Goal: Task Accomplishment & Management: Use online tool/utility

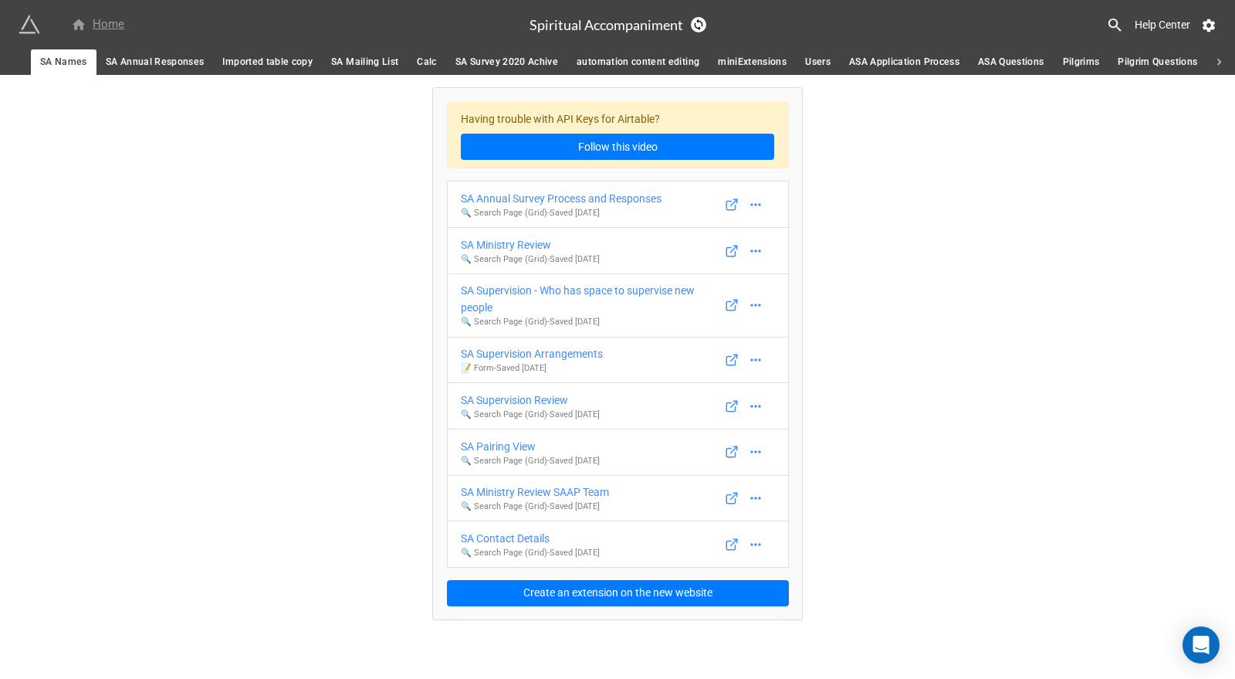
click at [103, 29] on div "Home" at bounding box center [97, 24] width 53 height 19
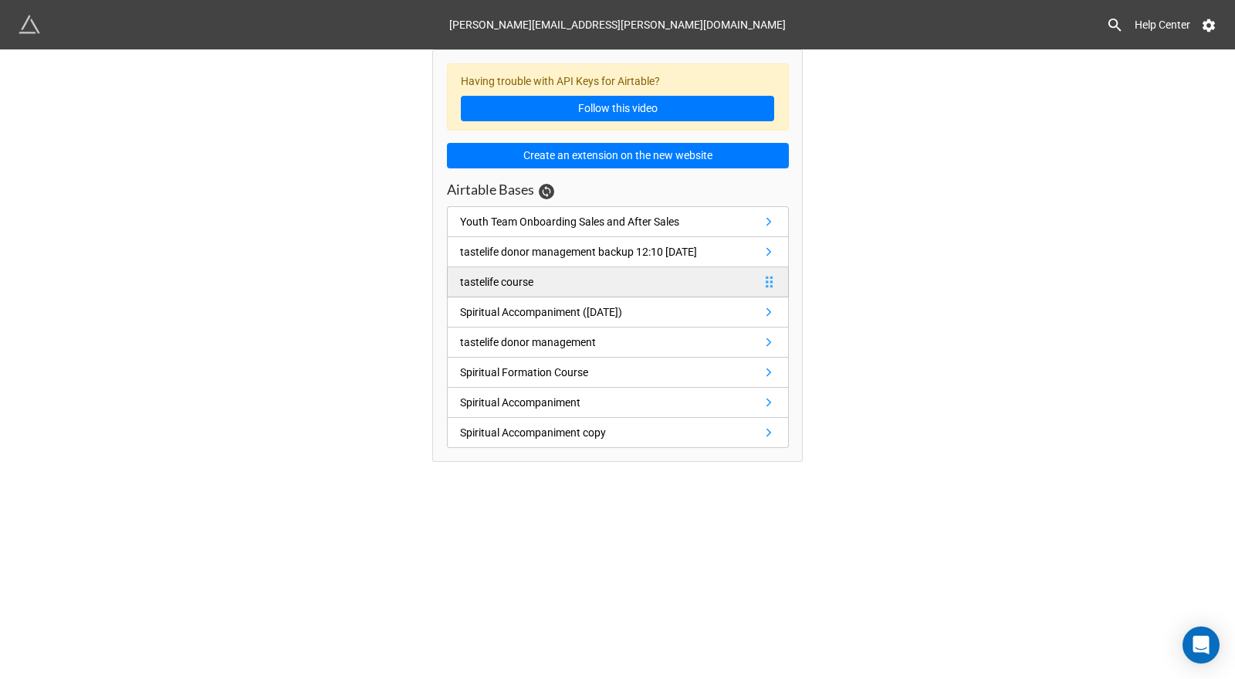
click at [513, 279] on div "tastelife course" at bounding box center [496, 281] width 73 height 17
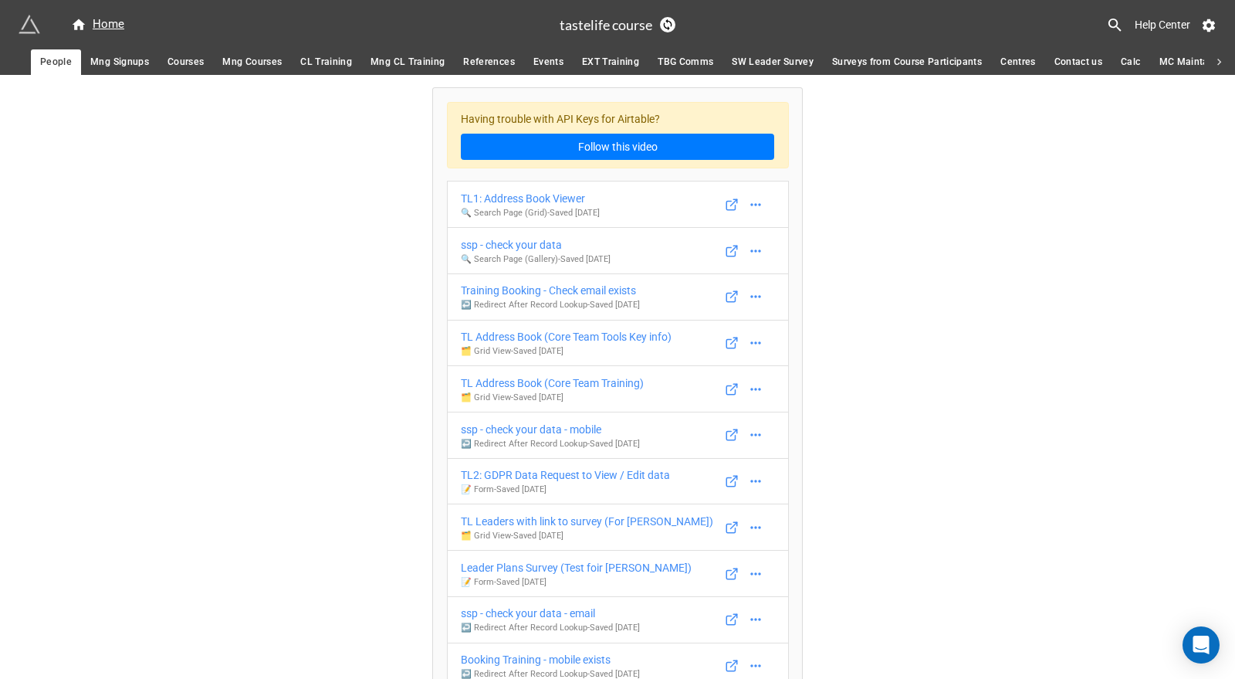
click at [231, 55] on span "Mng Courses" at bounding box center [251, 62] width 59 height 16
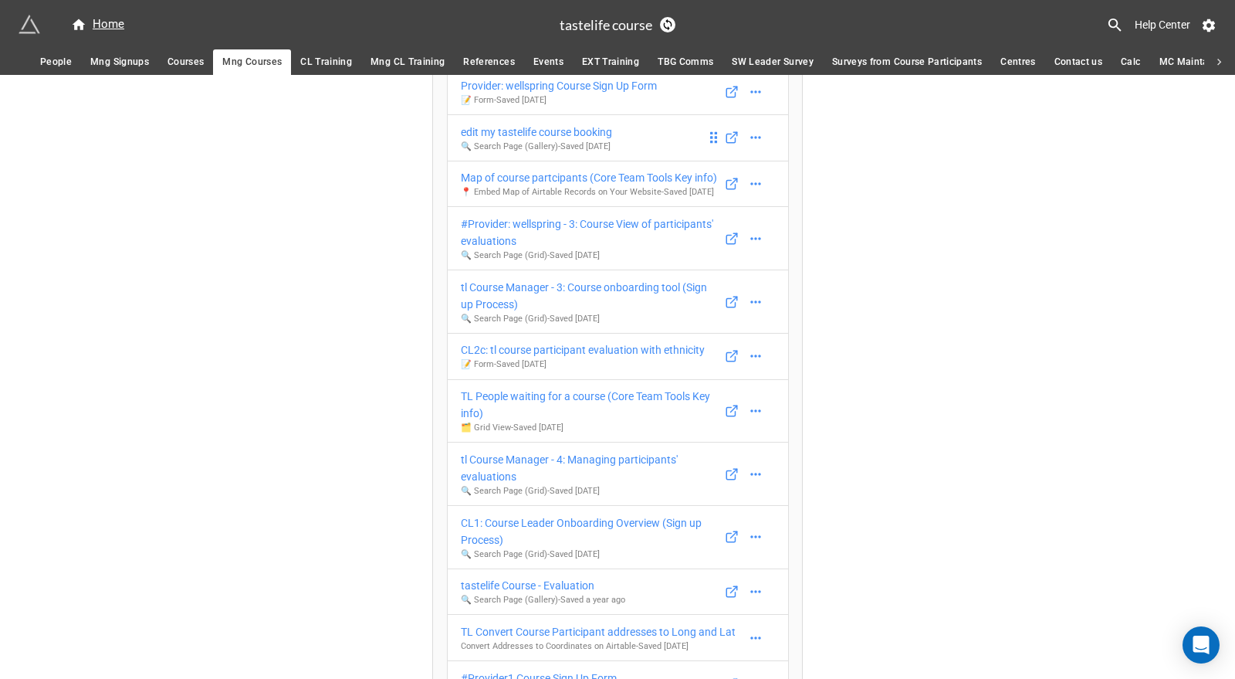
scroll to position [302, 0]
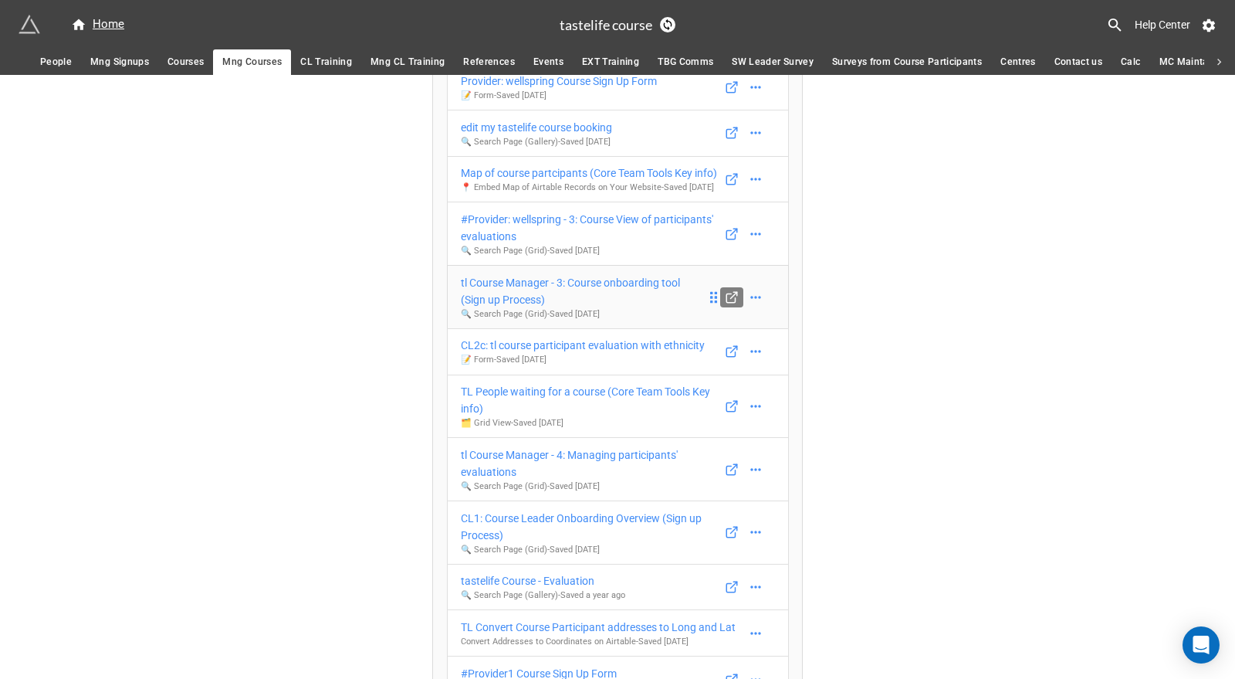
click at [731, 298] on line at bounding box center [734, 295] width 6 height 6
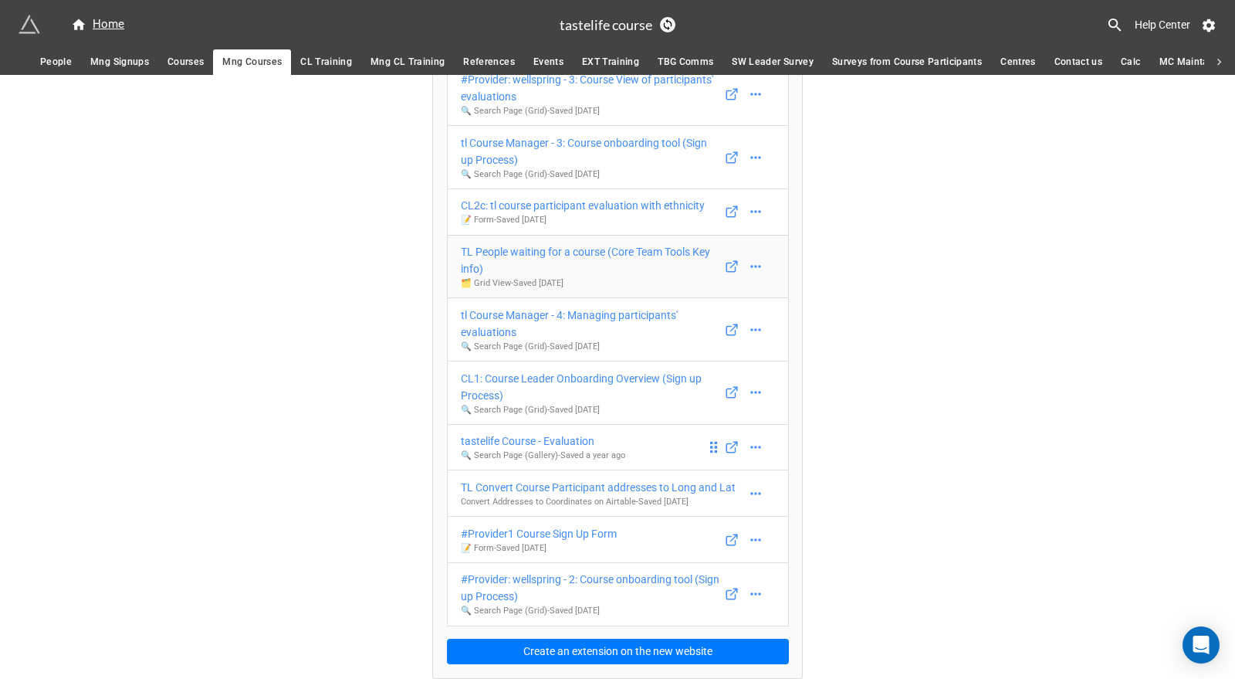
scroll to position [453, 0]
click at [557, 381] on div "CL1: Course Leader Onboarding Overview (Sign up Process)" at bounding box center [583, 387] width 245 height 34
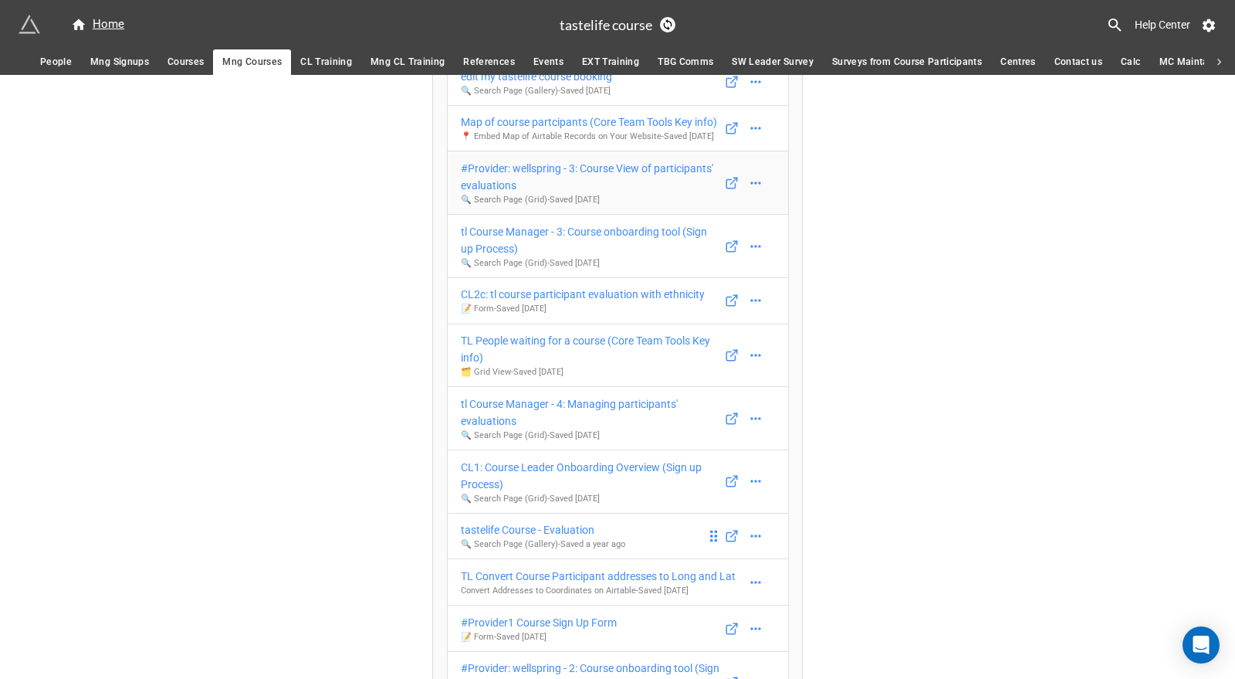
scroll to position [453, 0]
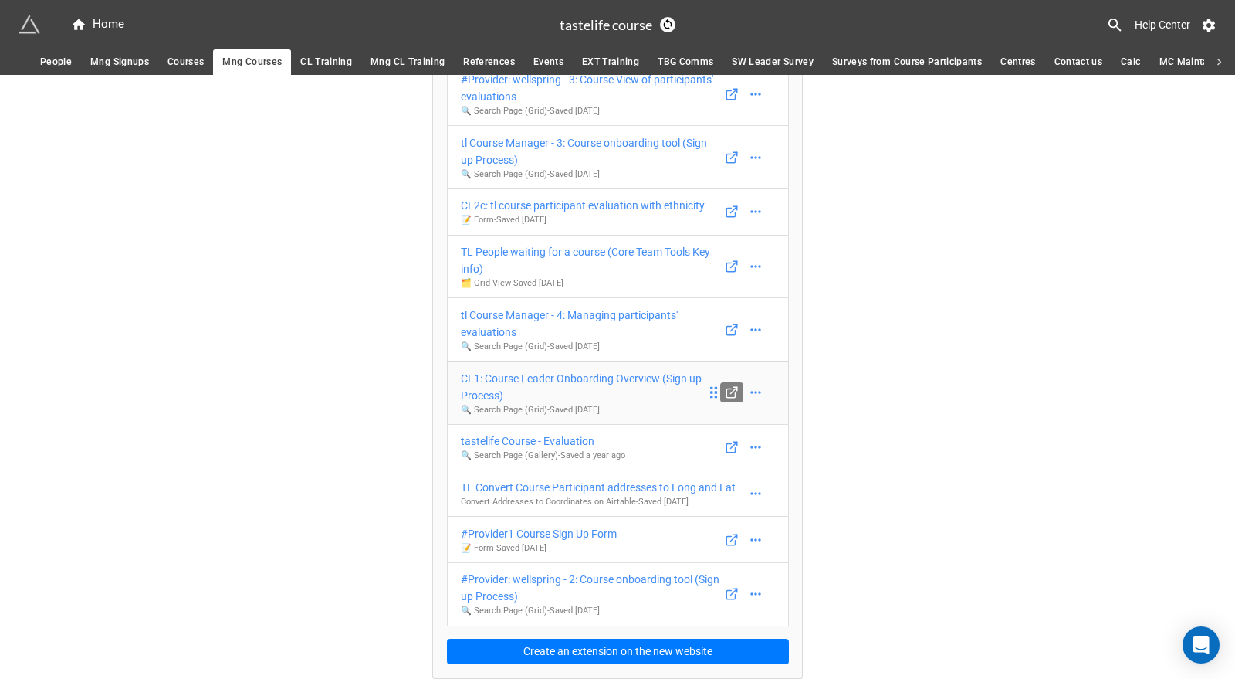
click at [731, 392] on line at bounding box center [734, 391] width 6 height 6
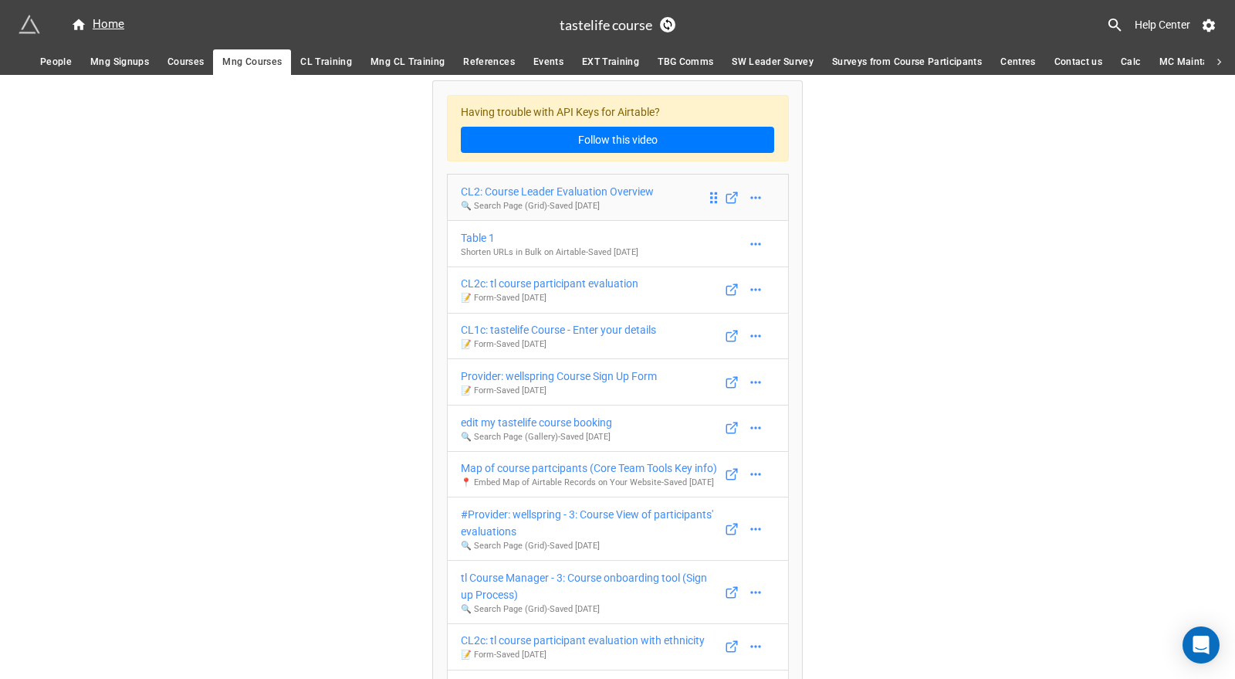
scroll to position [0, 0]
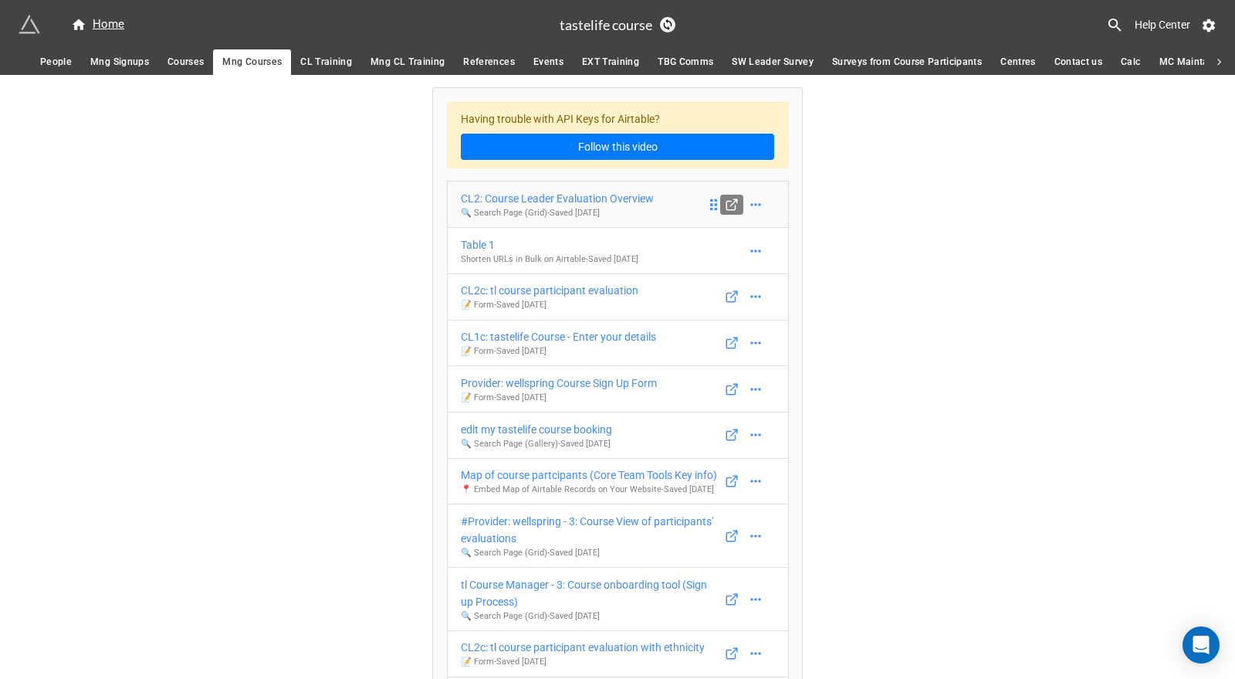
click at [730, 208] on icon at bounding box center [730, 205] width 8 height 8
click at [603, 194] on div "CL2: Course Leader Evaluation Overview" at bounding box center [557, 198] width 193 height 17
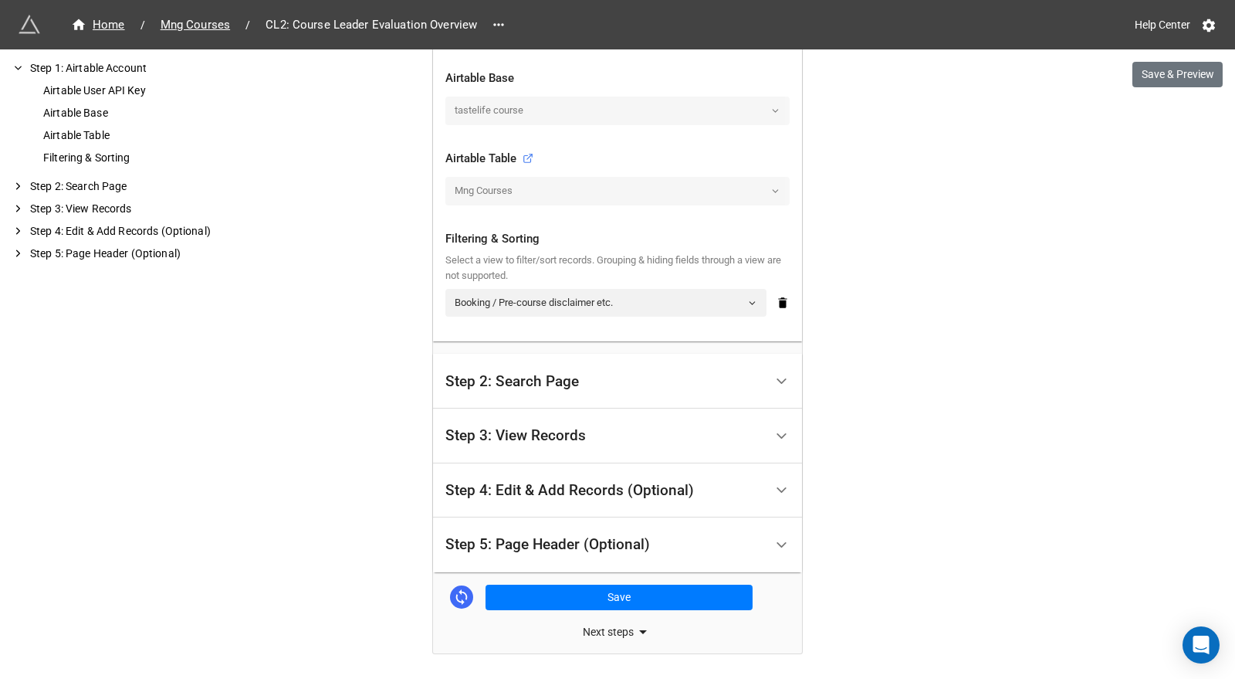
scroll to position [490, 0]
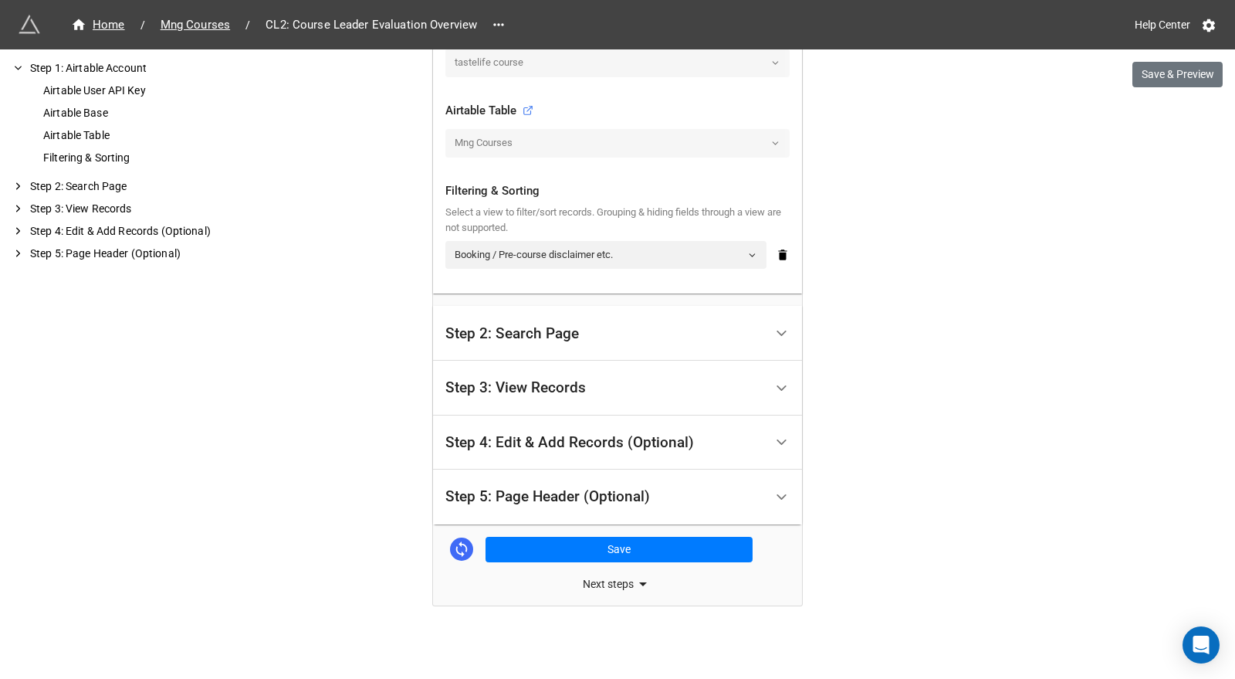
click at [560, 391] on div "Step 3: View Records" at bounding box center [515, 387] width 140 height 15
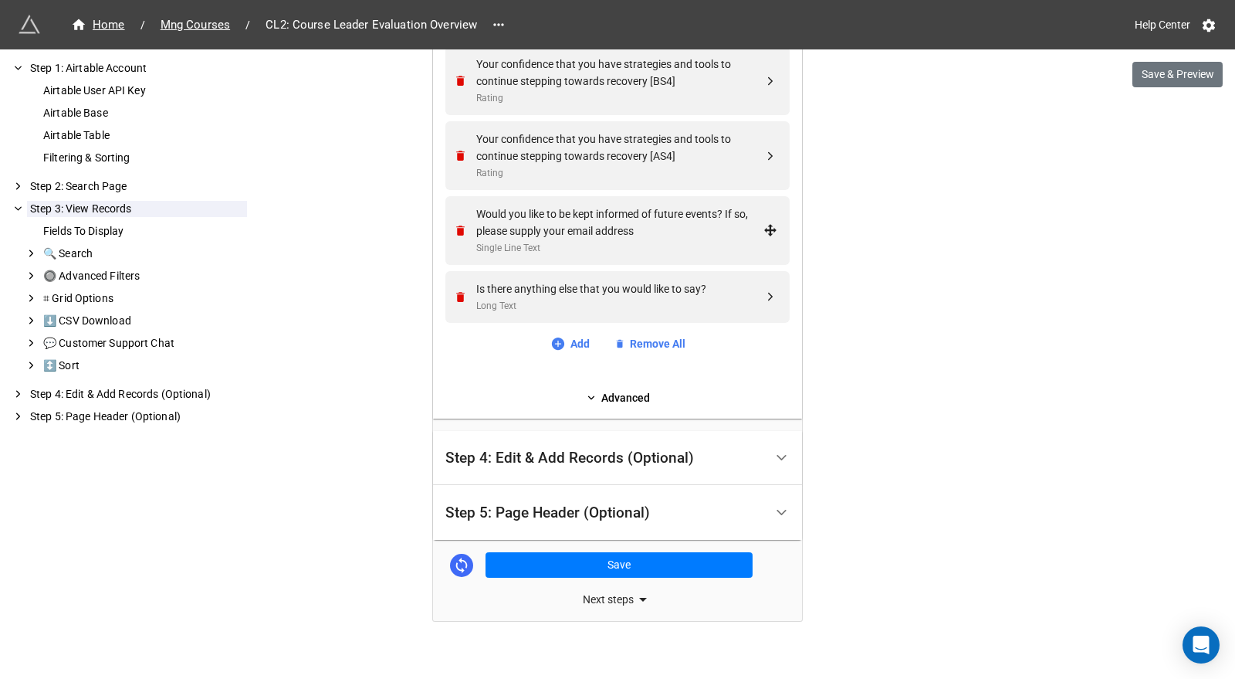
scroll to position [2208, 0]
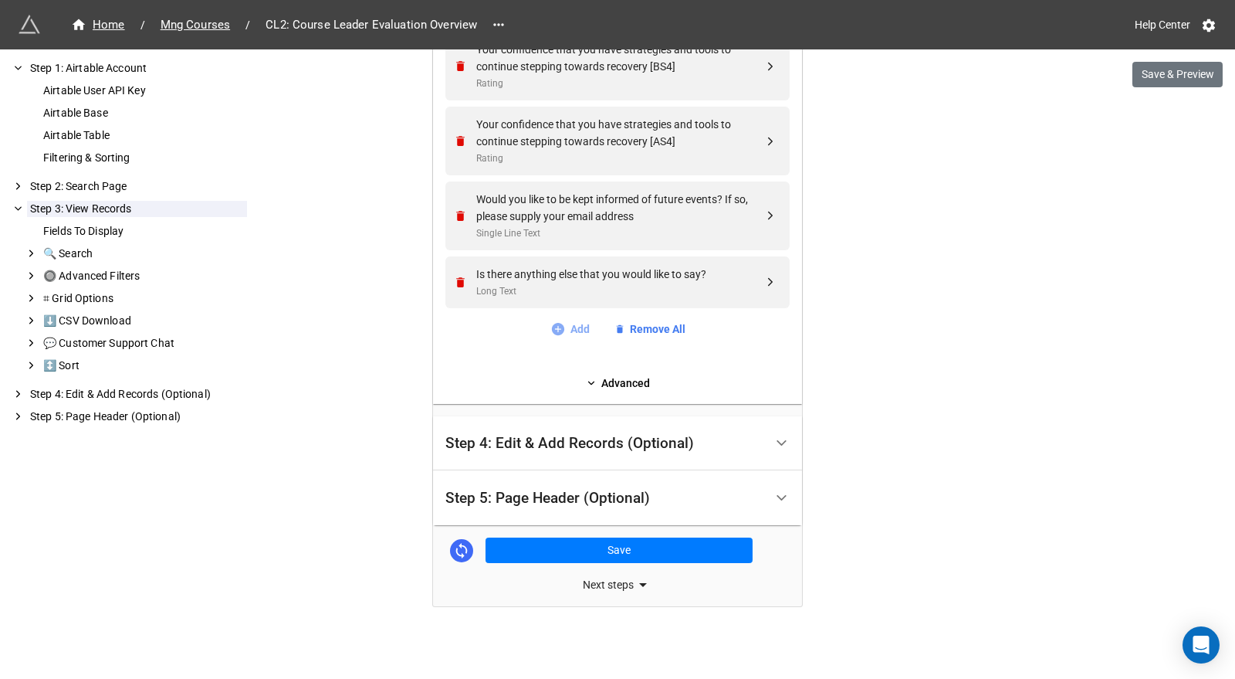
click at [574, 329] on link "Add" at bounding box center [569, 328] width 39 height 17
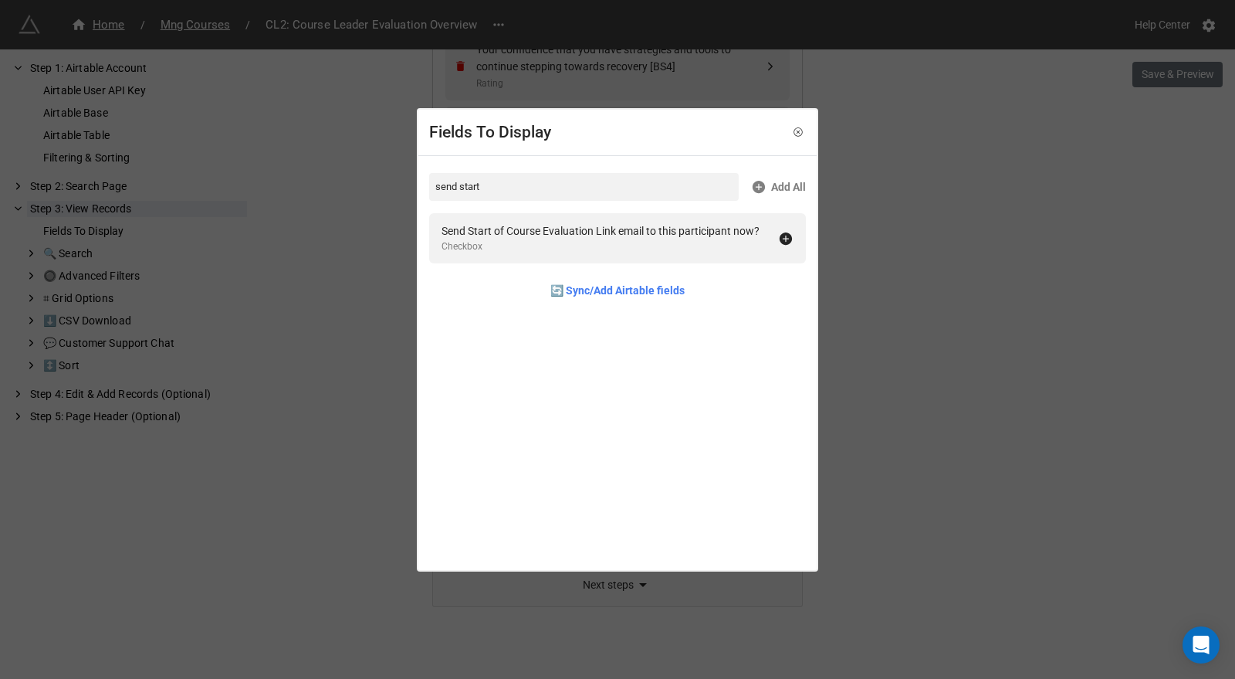
type input "send start"
click at [638, 235] on div "Send Start of Course Evaluation Link email to this participant now?" at bounding box center [601, 230] width 318 height 17
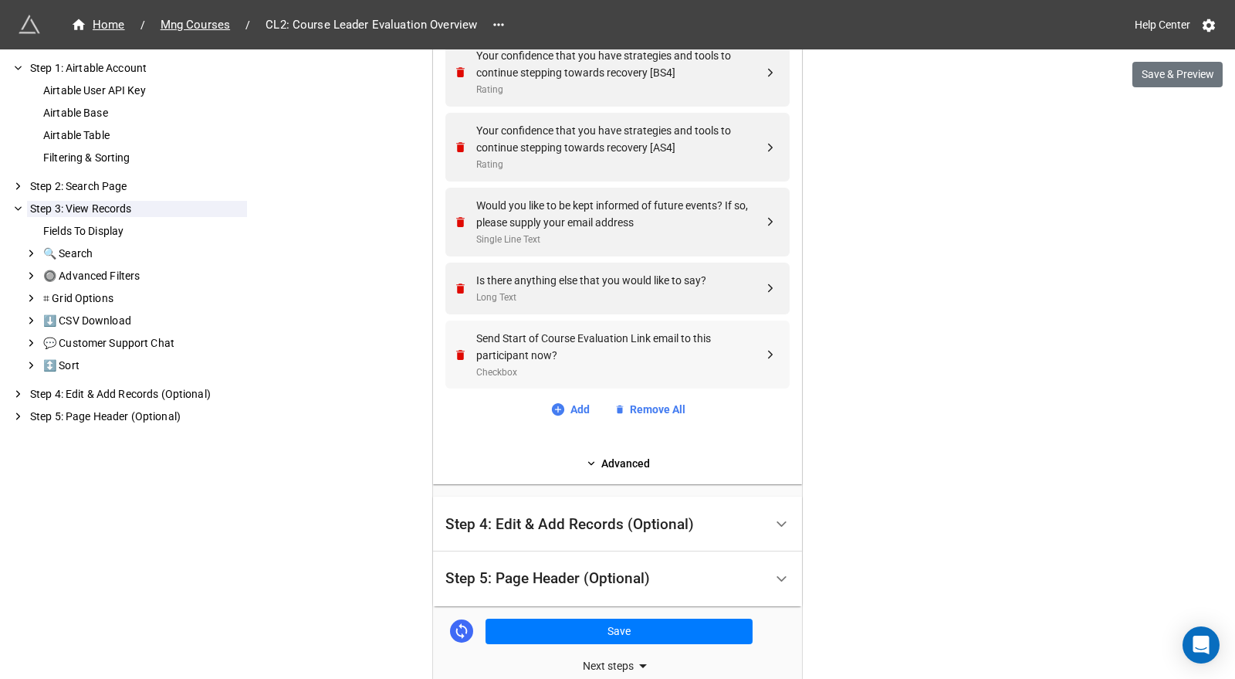
scroll to position [2198, 0]
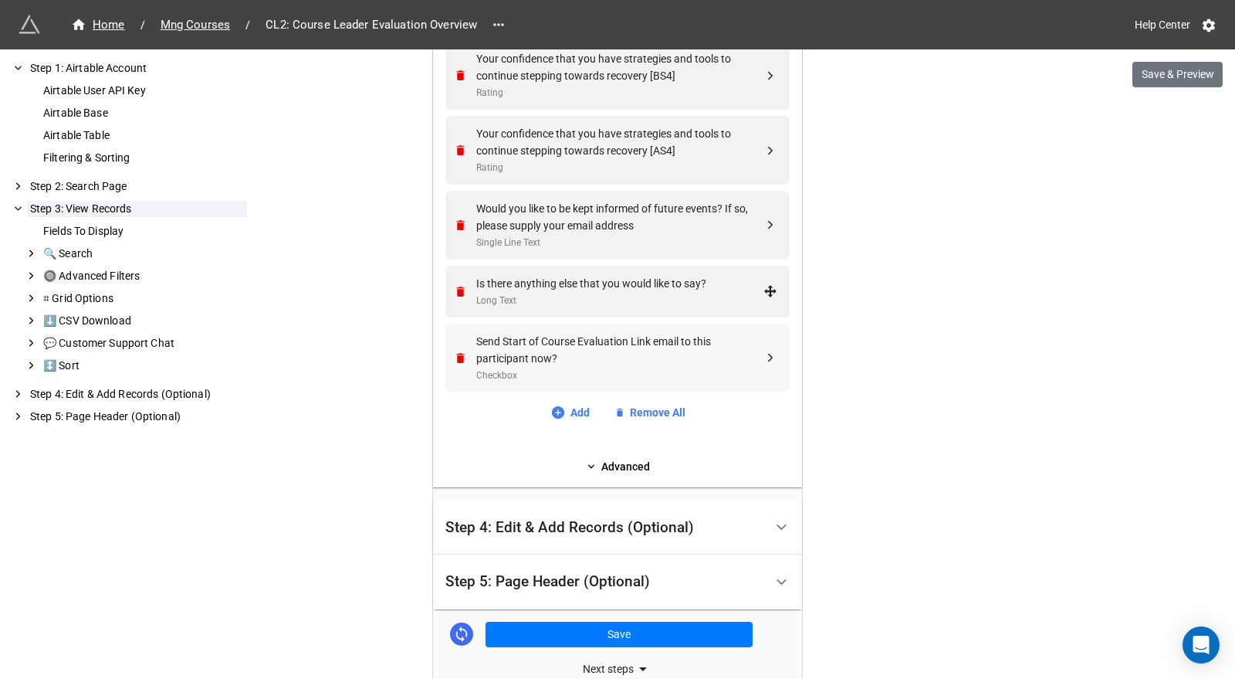
drag, startPoint x: 618, startPoint y: 343, endPoint x: 610, endPoint y: 337, distance: 9.4
click at [610, 337] on div "Send Start of Course Evaluation Link email to this participant now?" at bounding box center [619, 350] width 287 height 34
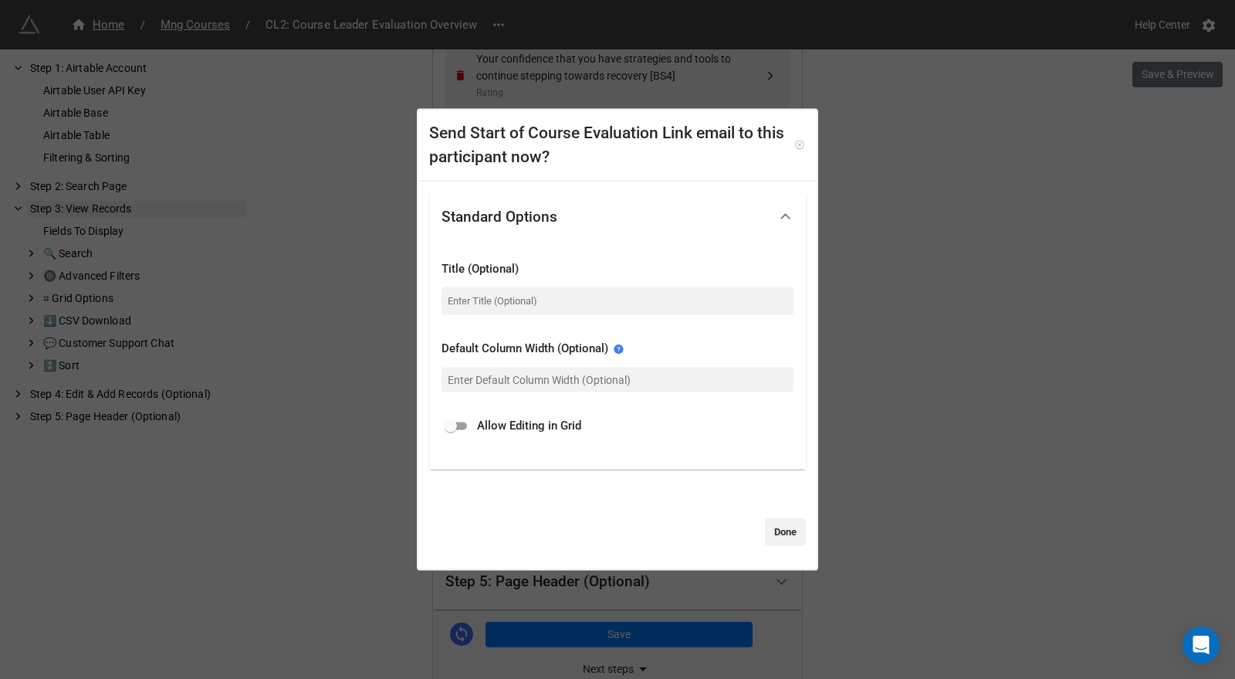
click at [798, 145] on icon at bounding box center [799, 144] width 3 height 3
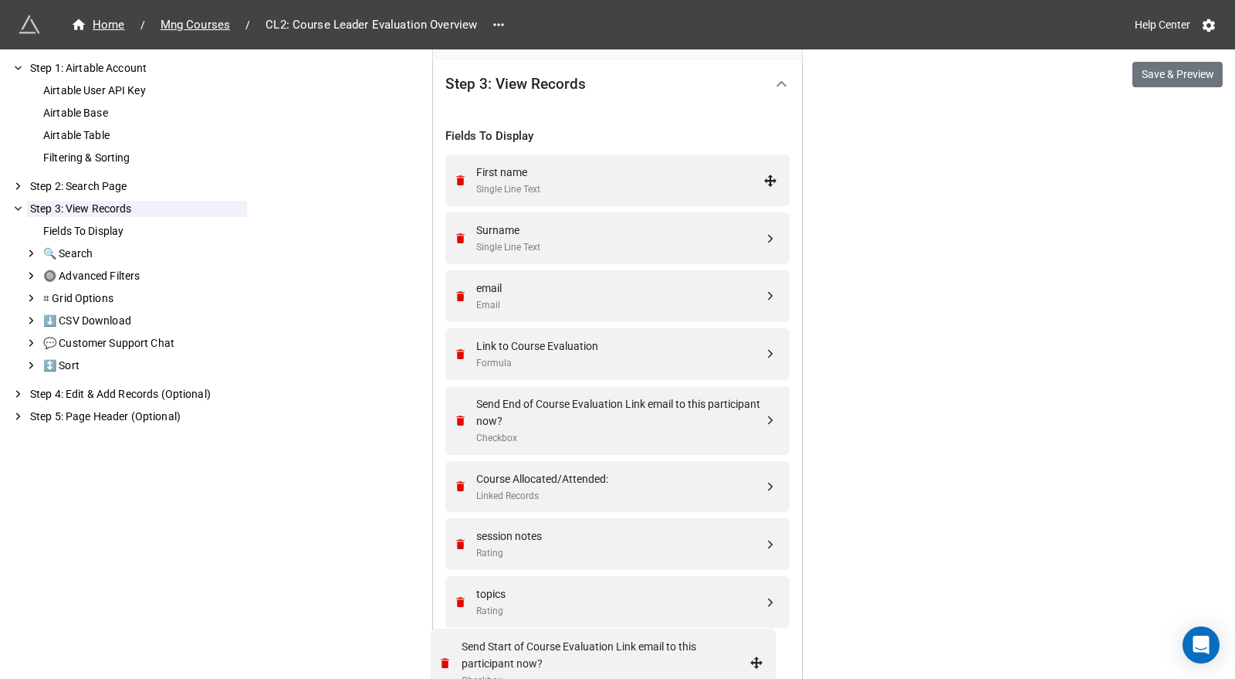
scroll to position [425, 0]
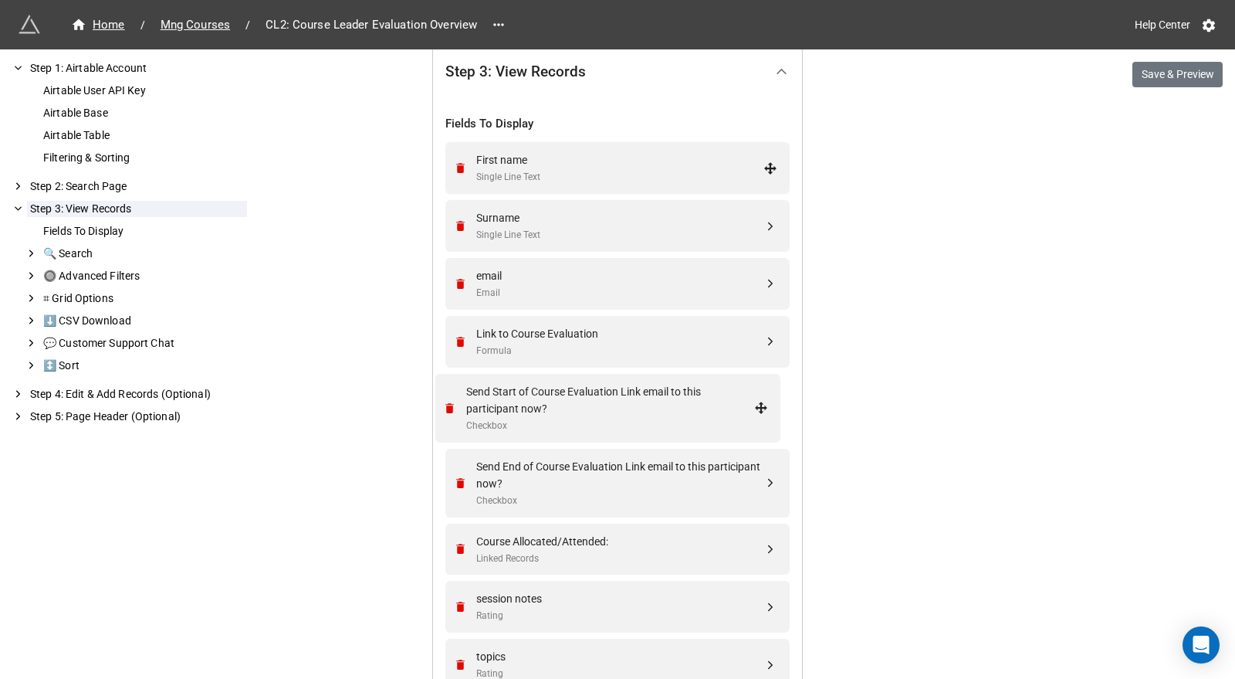
drag, startPoint x: 770, startPoint y: 359, endPoint x: 763, endPoint y: 411, distance: 52.9
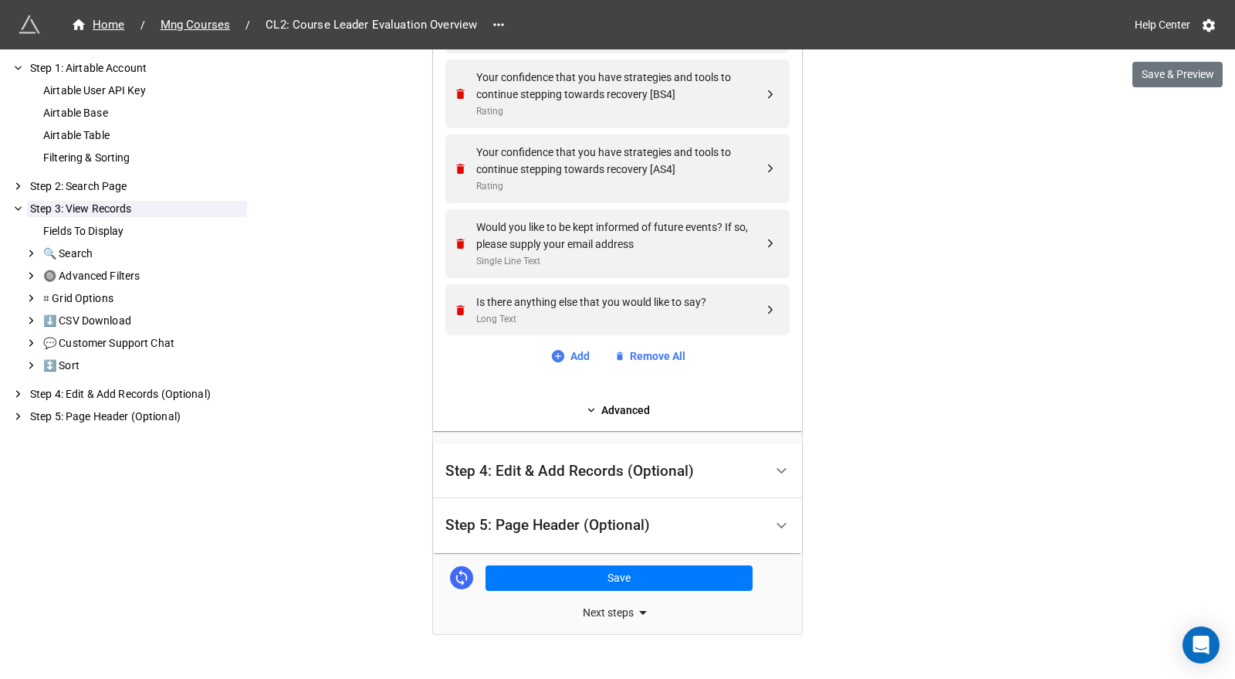
scroll to position [2283, 0]
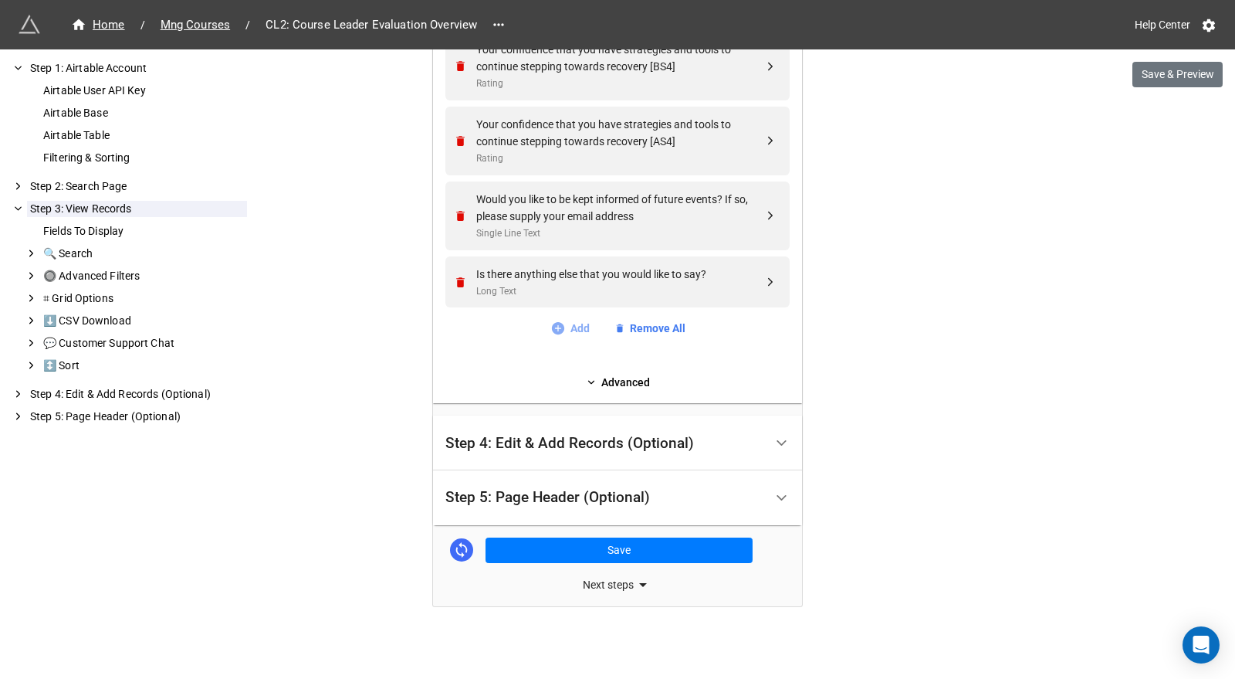
click at [566, 330] on link "Add" at bounding box center [569, 328] width 39 height 17
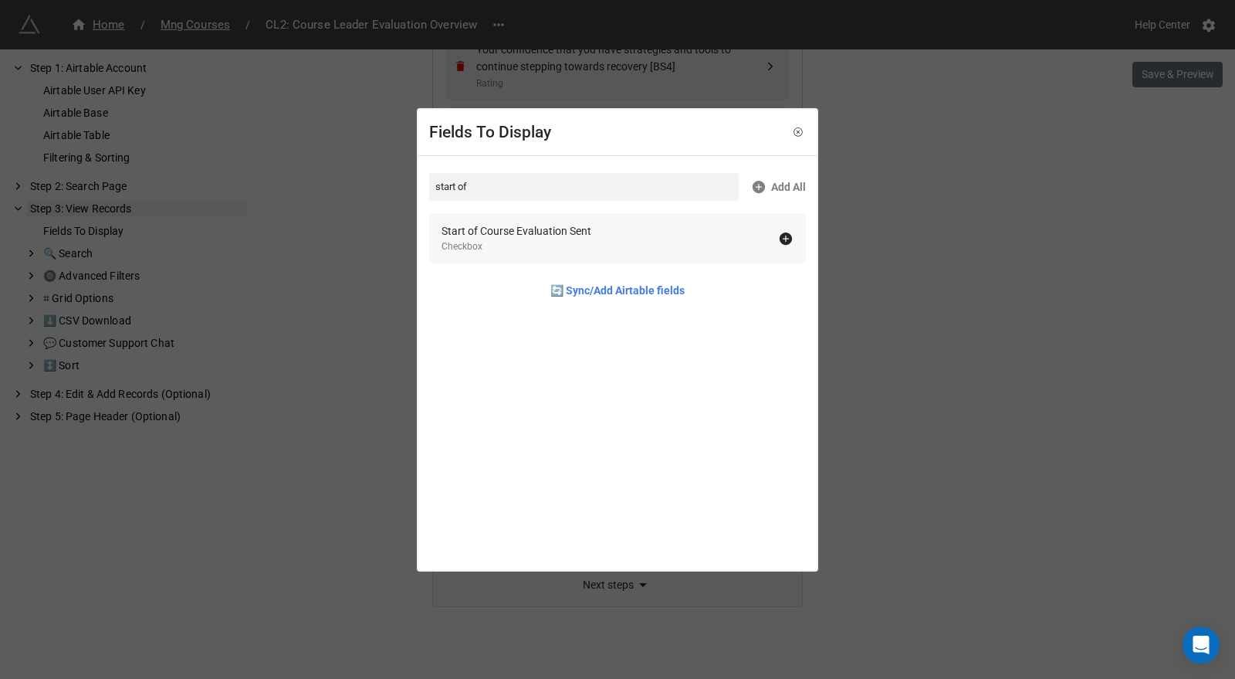
type input "start of"
click at [580, 242] on div "Checkbox" at bounding box center [517, 246] width 150 height 15
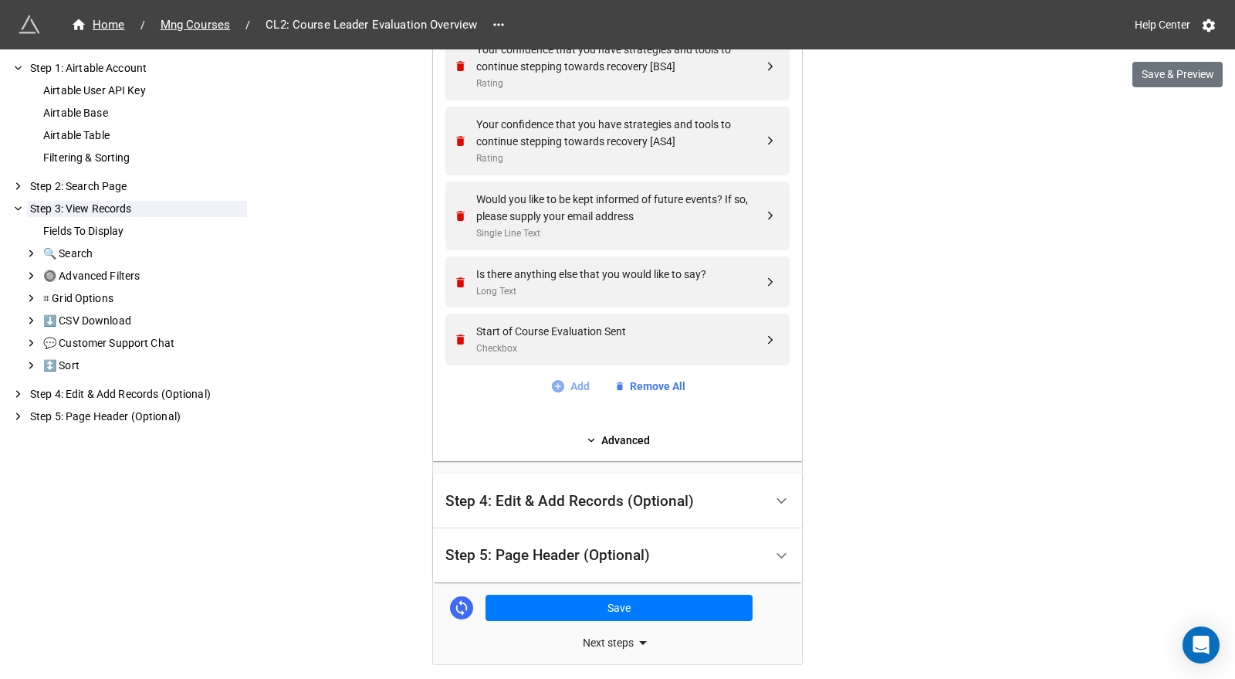
click at [573, 384] on link "Add" at bounding box center [569, 385] width 39 height 17
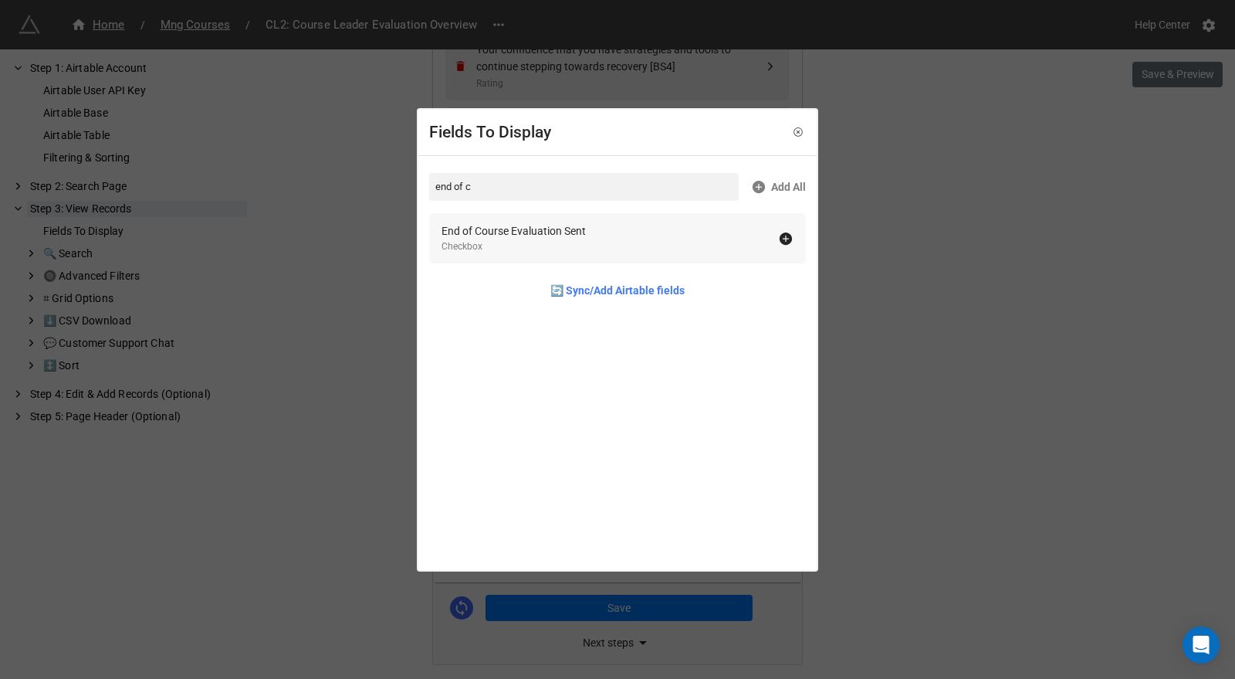
type input "end of c"
click at [538, 242] on div "Checkbox" at bounding box center [514, 246] width 144 height 15
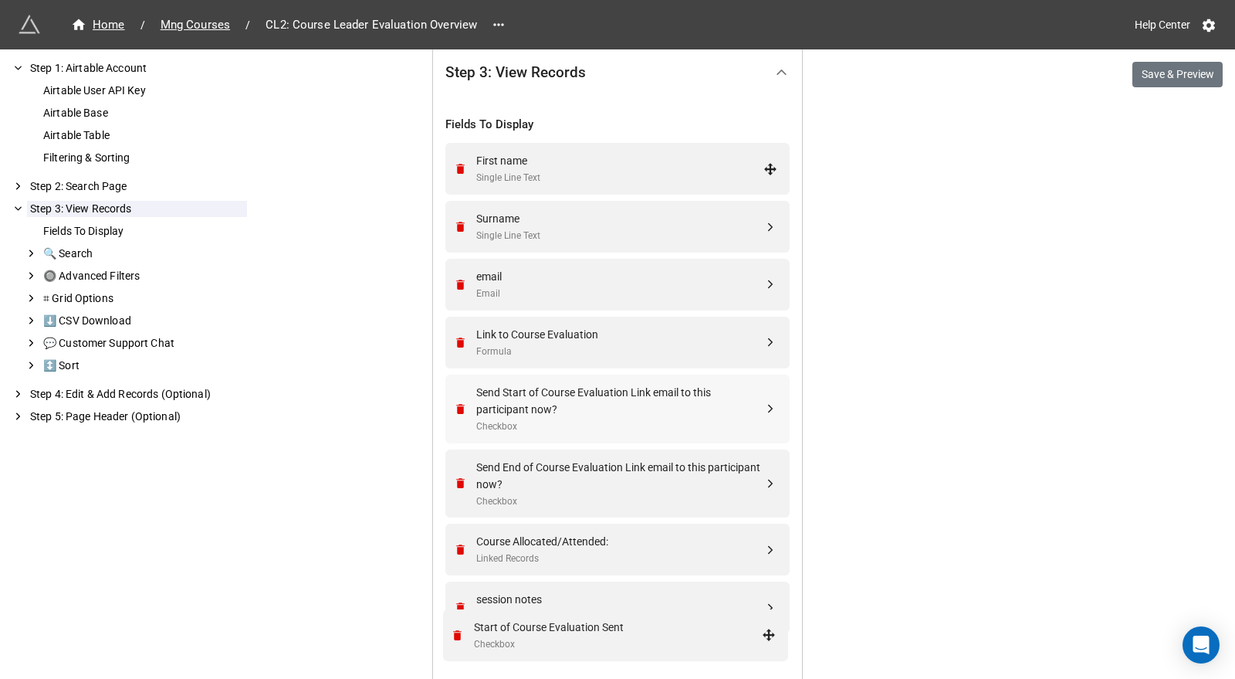
scroll to position [449, 0]
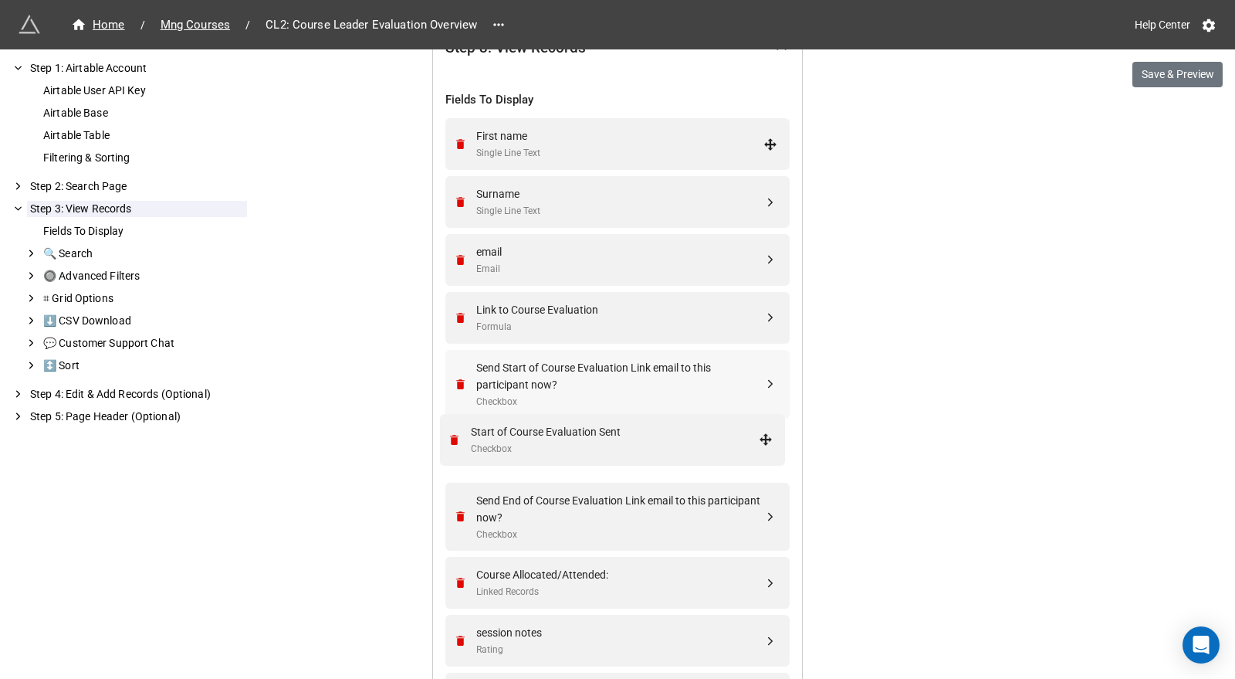
drag, startPoint x: 770, startPoint y: 336, endPoint x: 767, endPoint y: 452, distance: 115.8
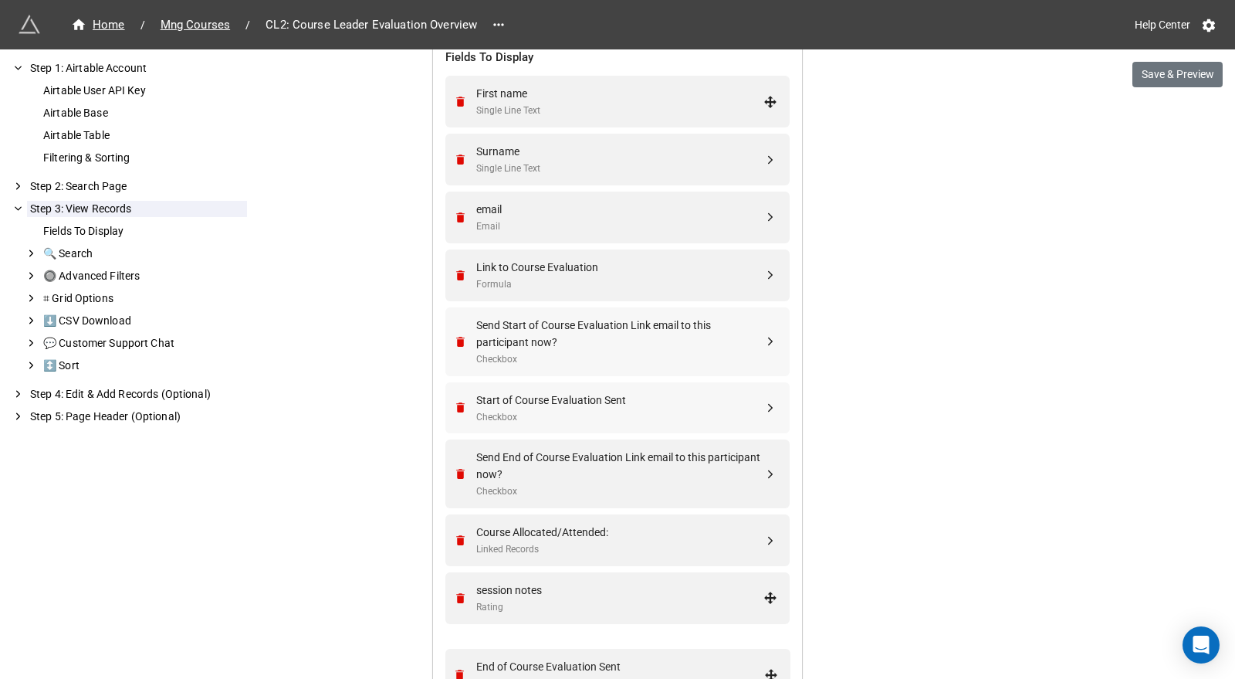
scroll to position [538, 0]
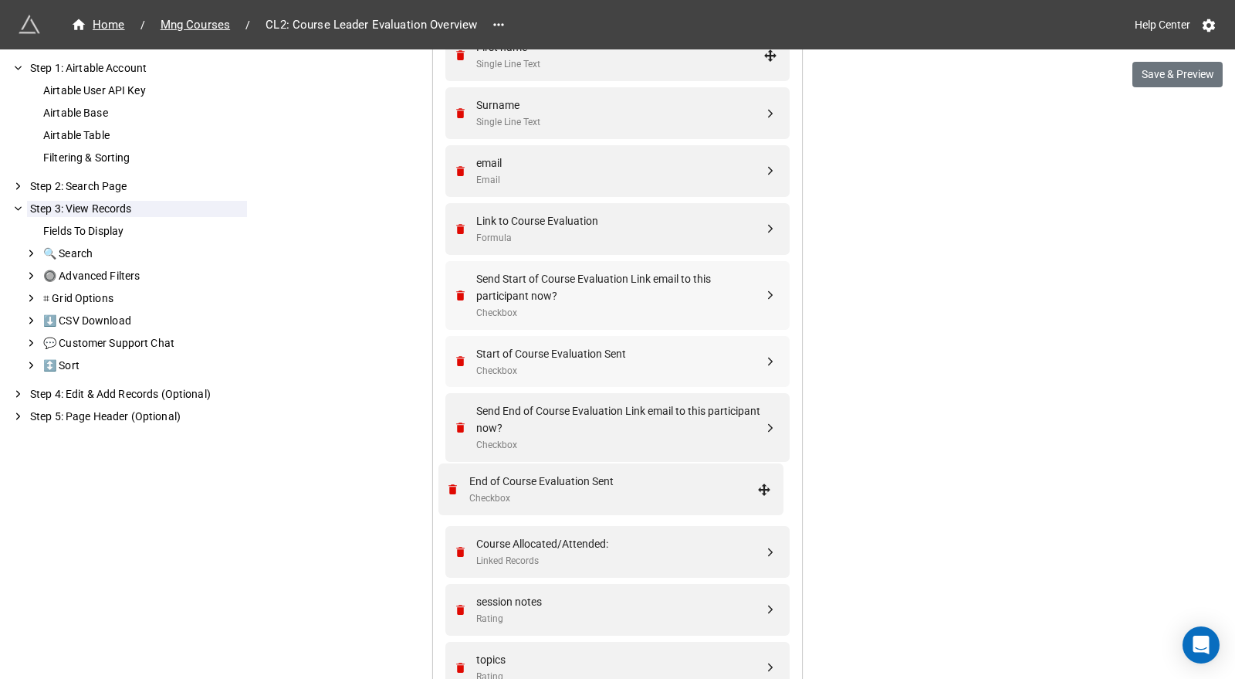
drag, startPoint x: 764, startPoint y: 373, endPoint x: 761, endPoint y: 490, distance: 117.4
click at [557, 415] on div "Send End of Course Evaluation Link email to this participant now?" at bounding box center [619, 419] width 287 height 34
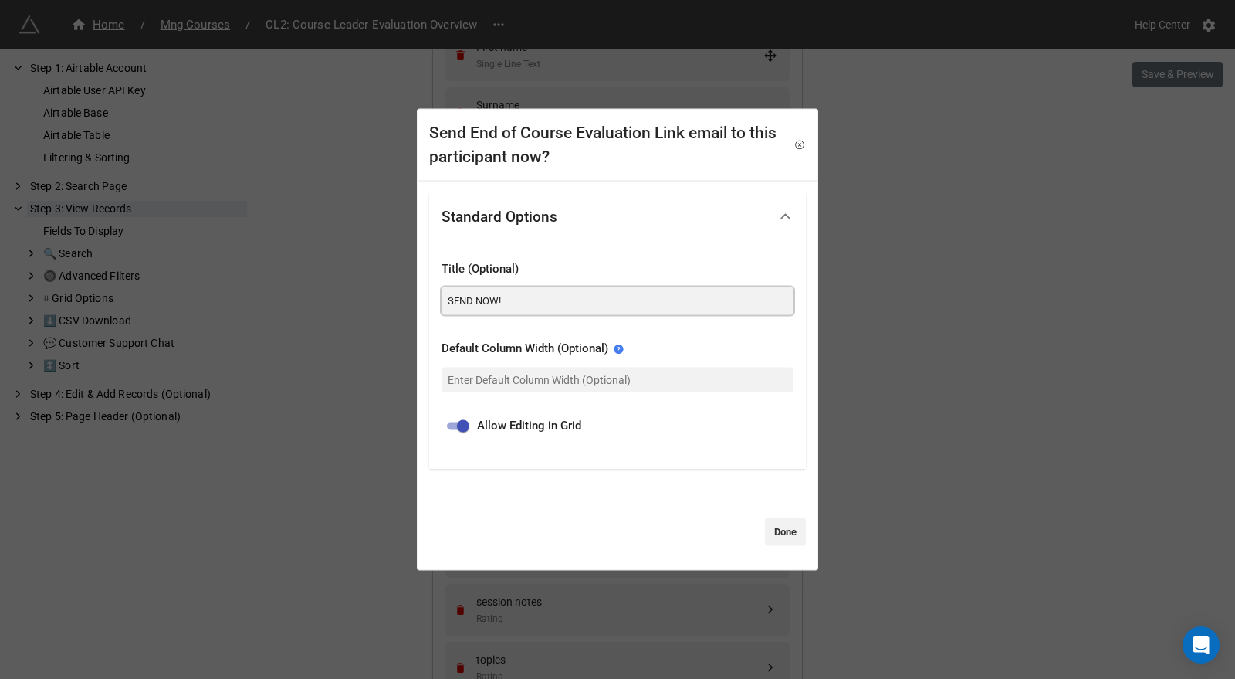
drag, startPoint x: 512, startPoint y: 300, endPoint x: 445, endPoint y: 300, distance: 66.4
click at [445, 300] on input "SEND NOW!" at bounding box center [618, 301] width 352 height 28
click at [781, 526] on link "Done" at bounding box center [785, 532] width 41 height 28
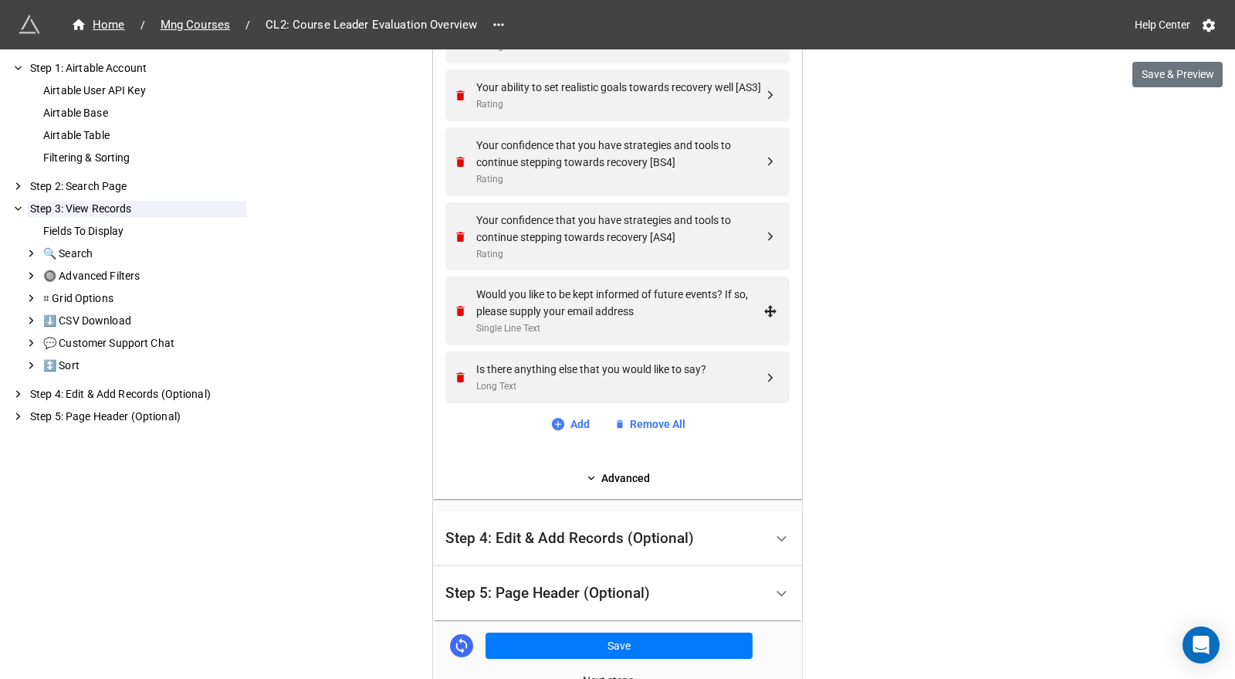
scroll to position [2398, 0]
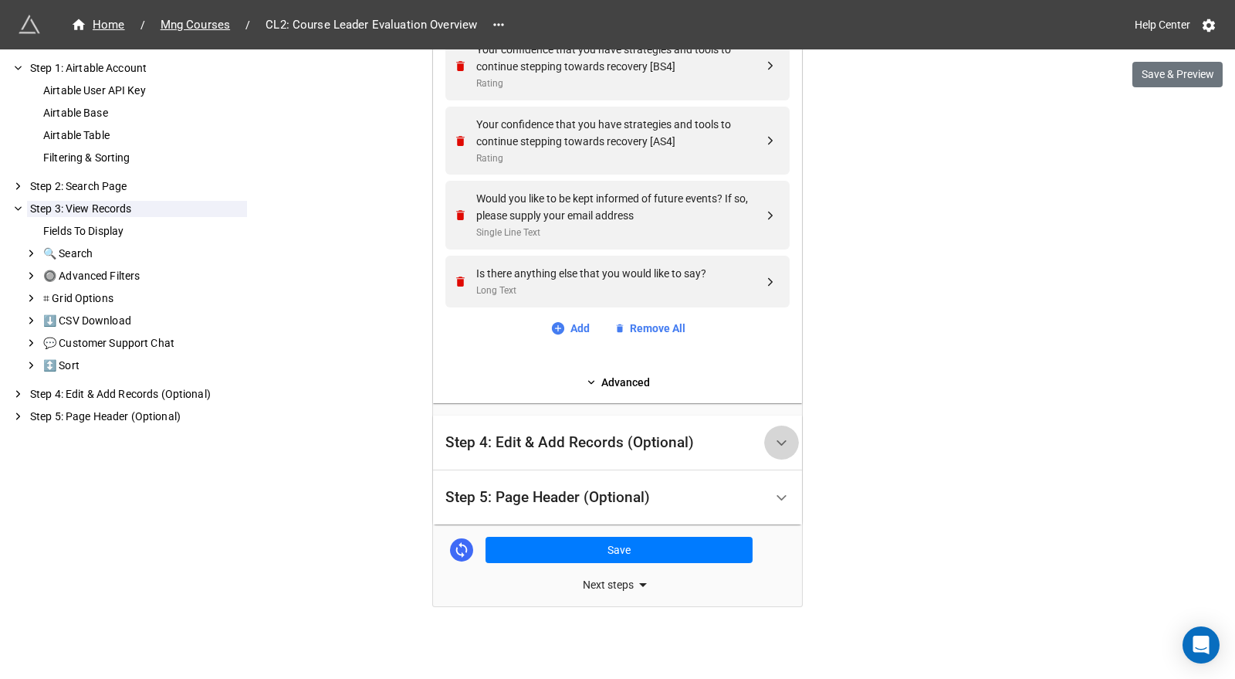
click at [781, 435] on icon at bounding box center [781, 443] width 16 height 16
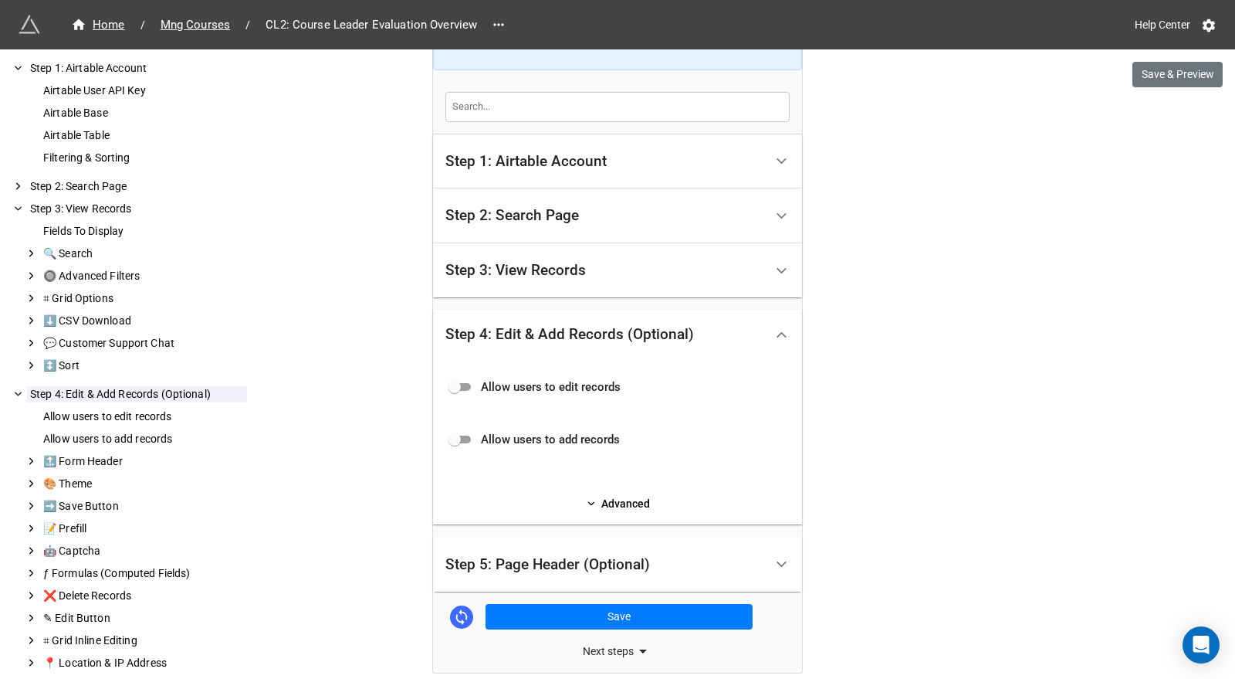
scroll to position [216, 0]
click at [625, 499] on link "Advanced" at bounding box center [617, 504] width 344 height 17
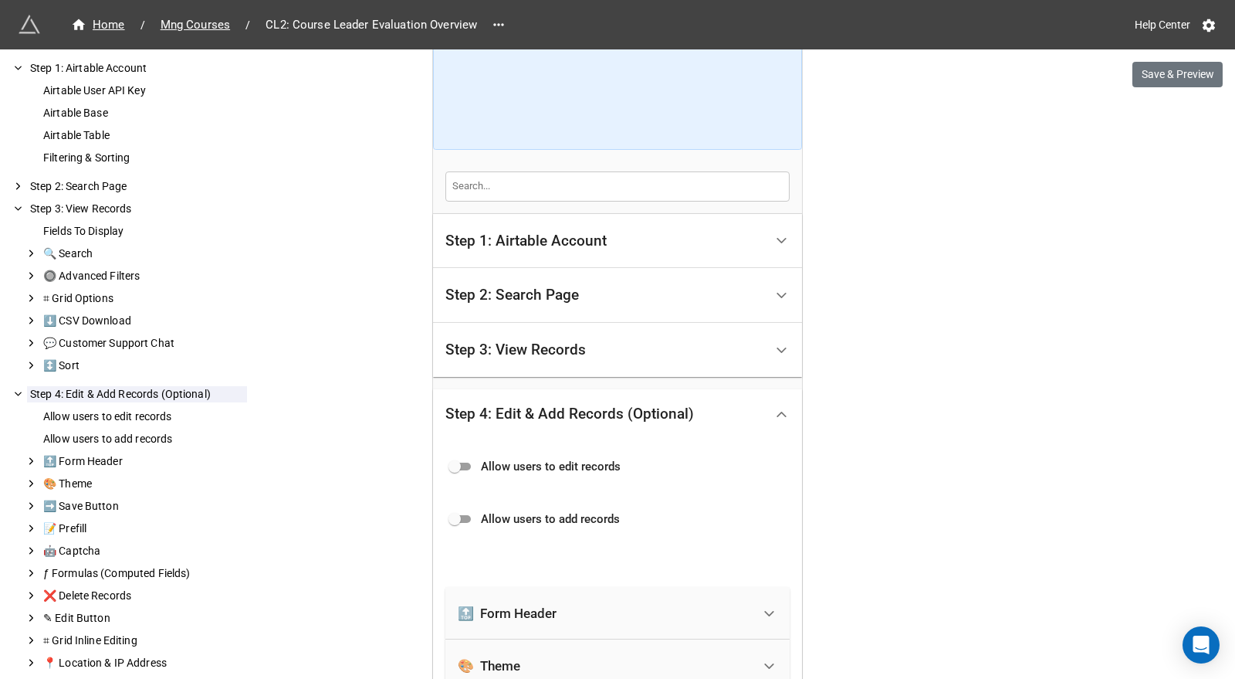
scroll to position [135, 0]
click at [569, 344] on div "Step 3: View Records" at bounding box center [515, 351] width 140 height 15
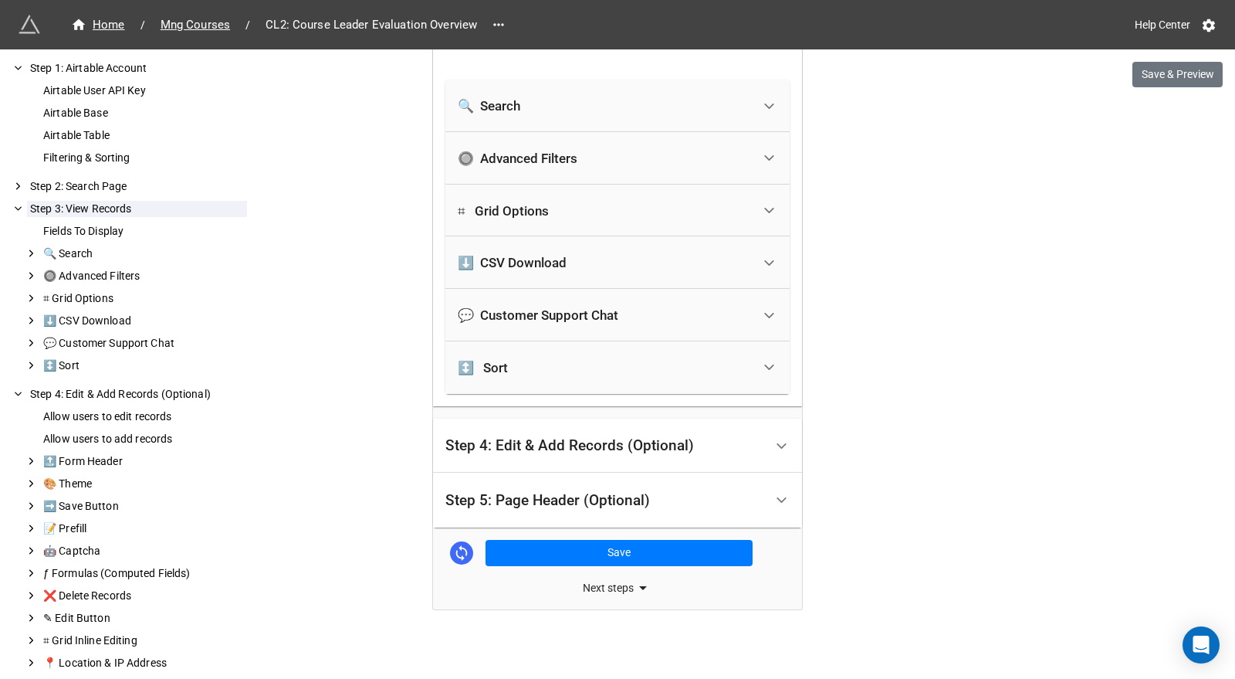
scroll to position [2707, 0]
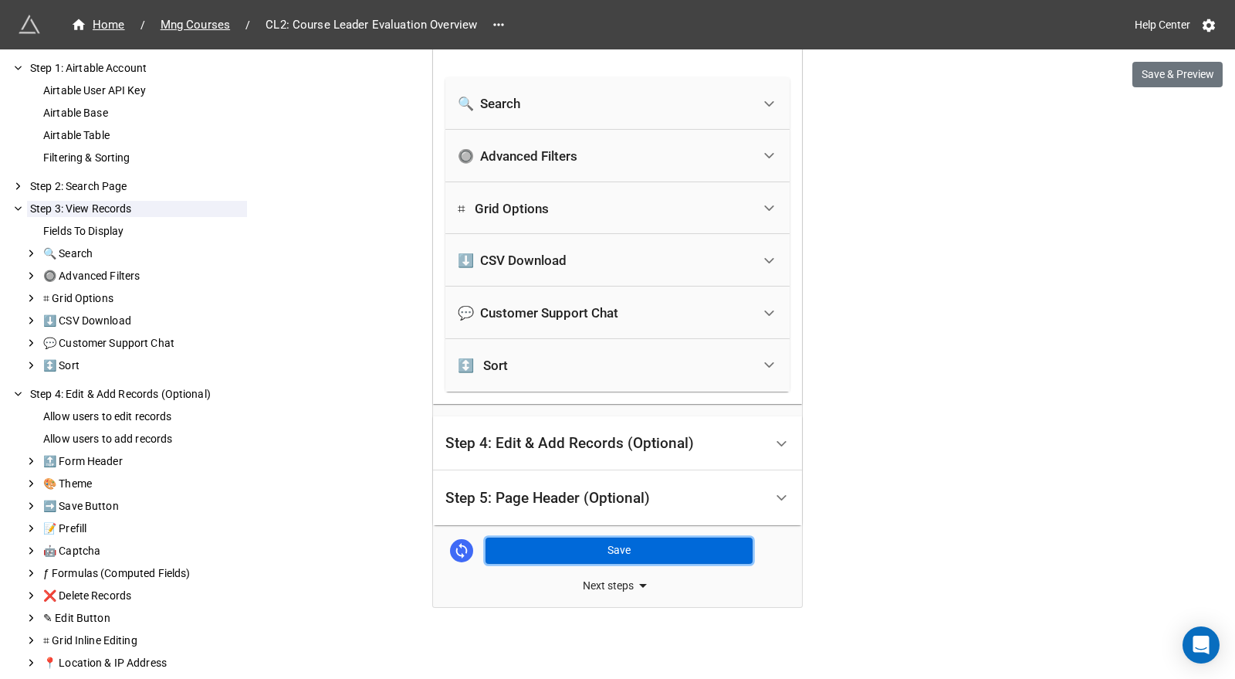
click at [637, 549] on button "Save" at bounding box center [619, 550] width 267 height 26
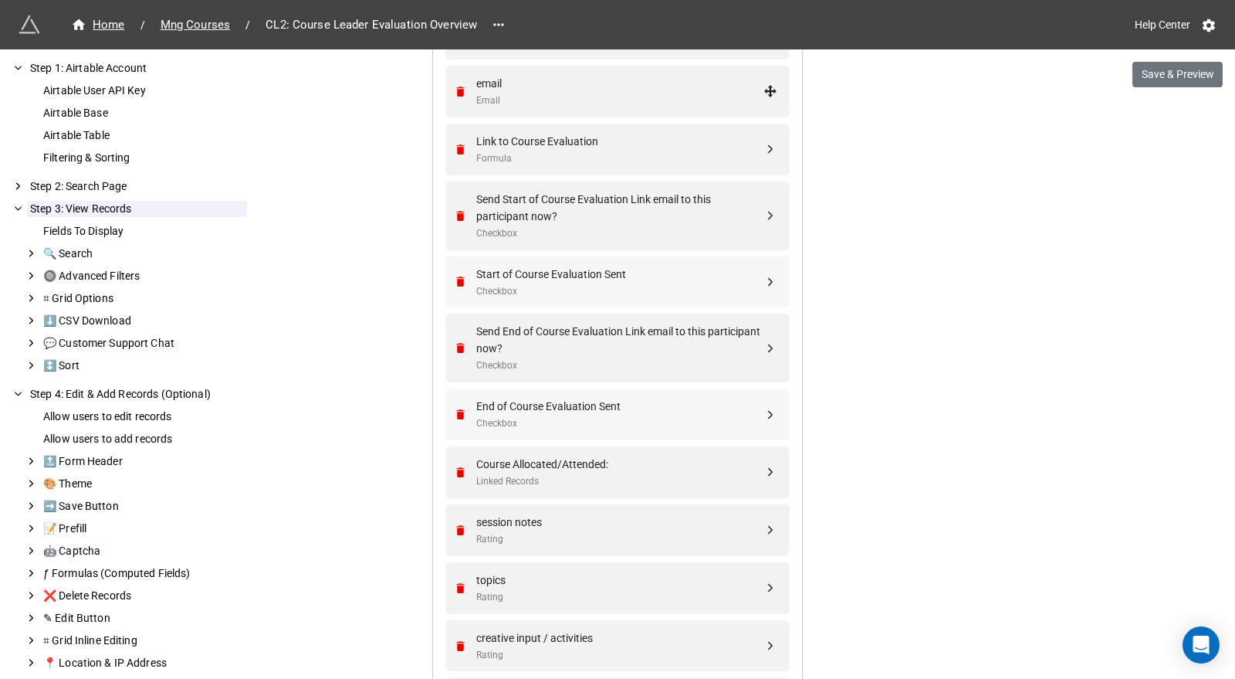
scroll to position [624, 0]
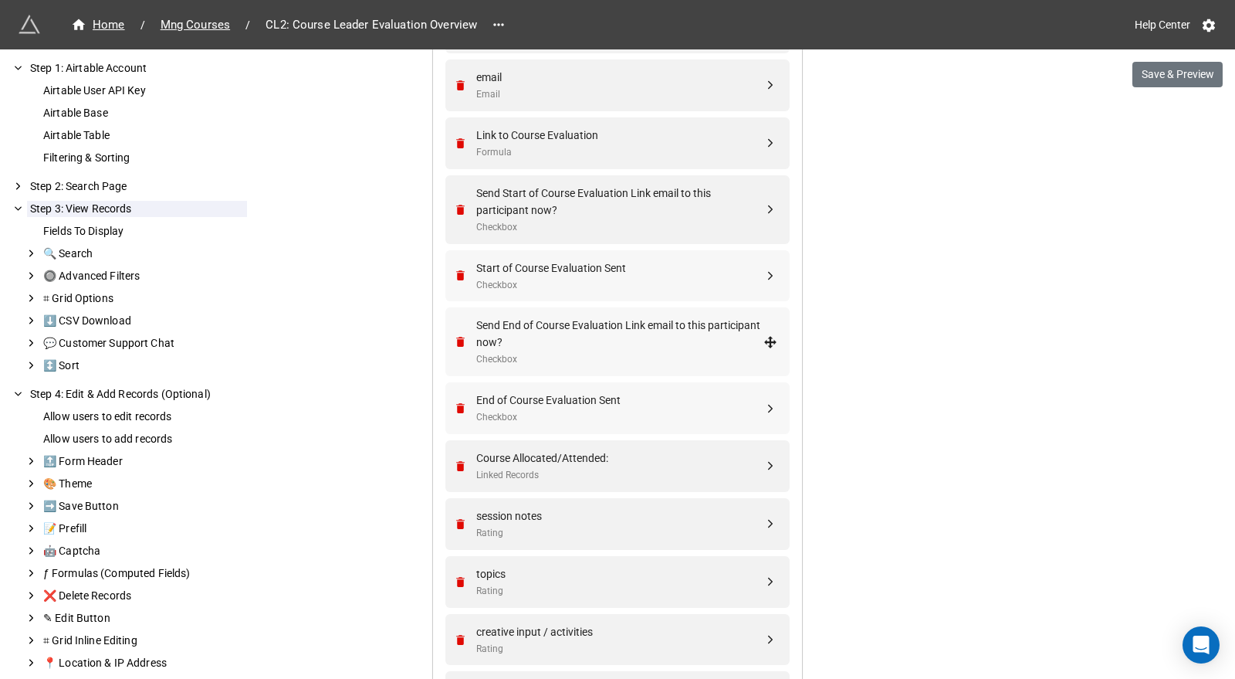
click at [581, 328] on div "Send End of Course Evaluation Link email to this participant now?" at bounding box center [619, 333] width 287 height 34
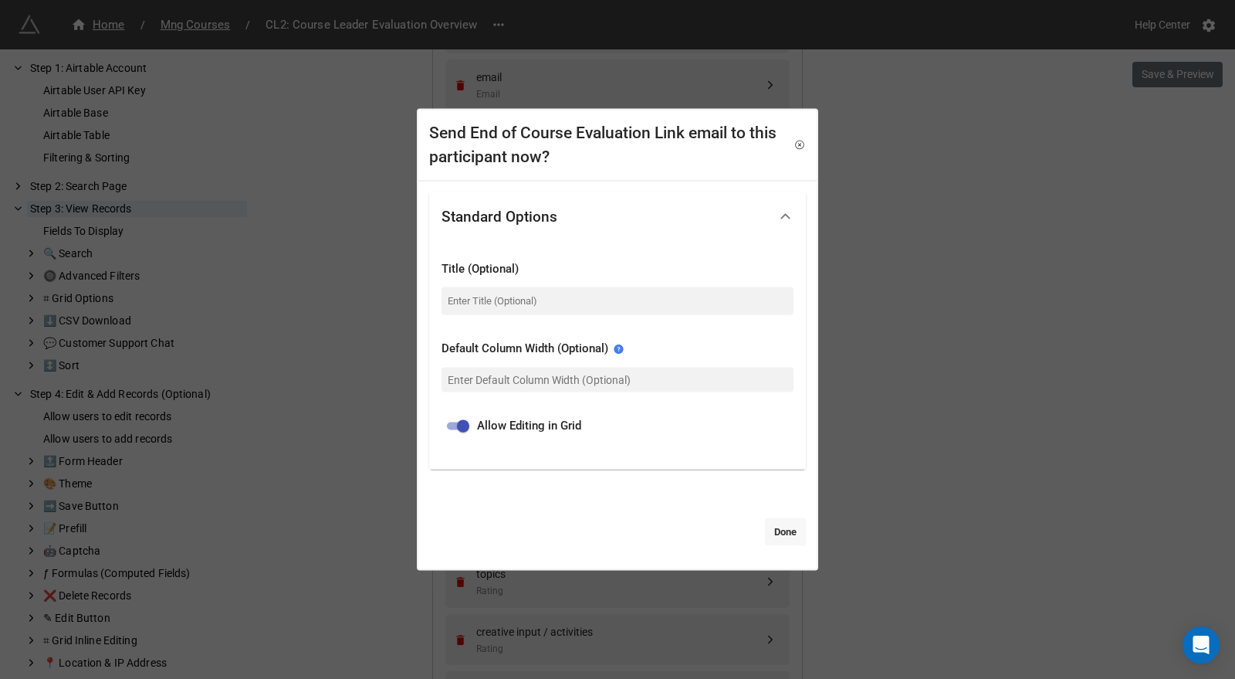
click at [765, 534] on link "Done" at bounding box center [785, 532] width 41 height 28
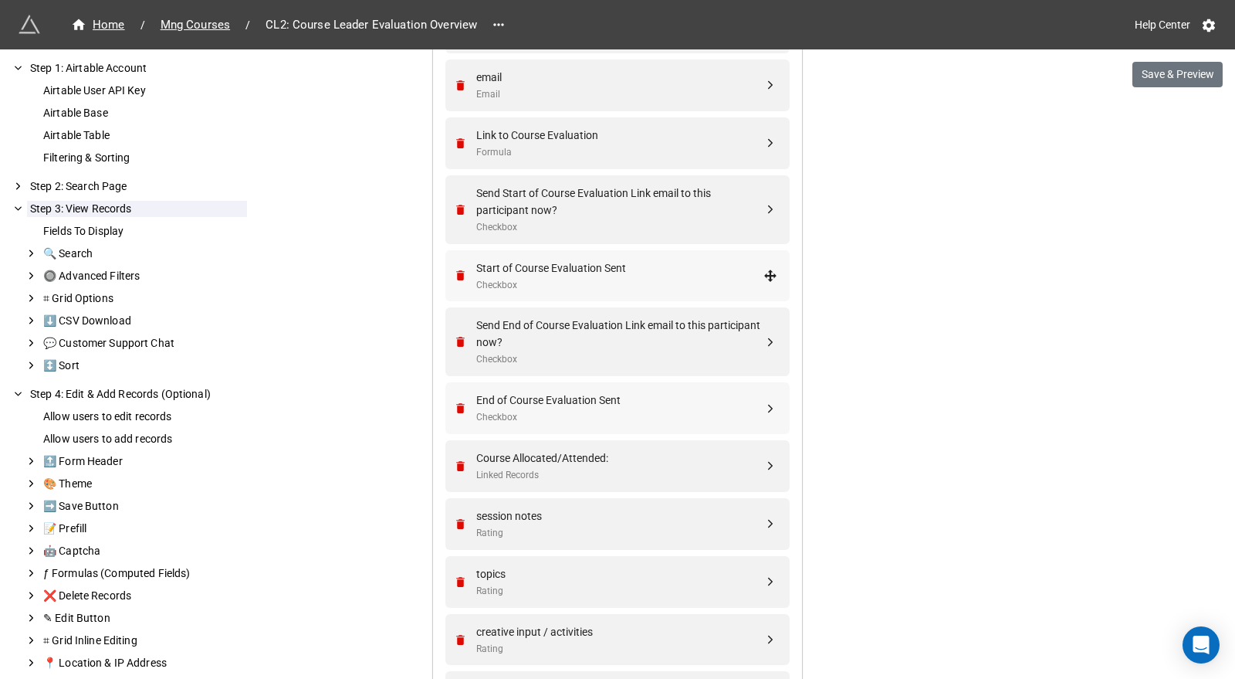
click at [525, 263] on div "Start of Course Evaluation Sent" at bounding box center [619, 267] width 287 height 17
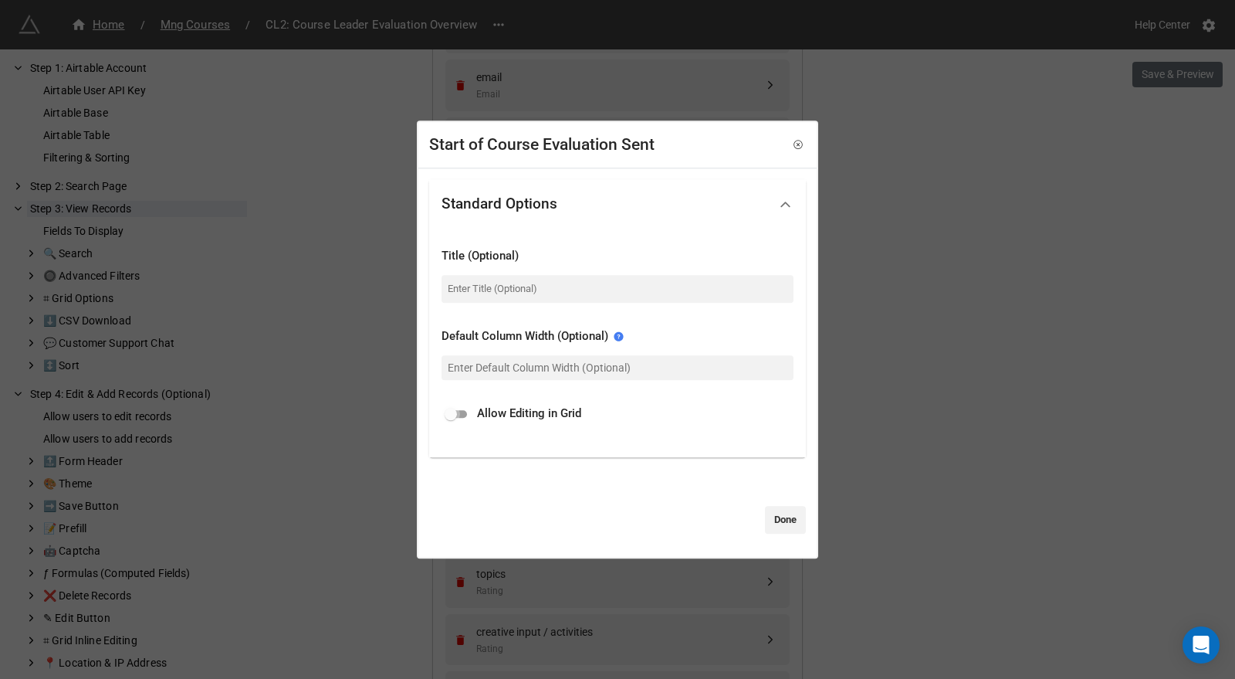
click at [465, 412] on input "checkbox" at bounding box center [451, 413] width 56 height 19
checkbox input "true"
click at [777, 516] on link "Done" at bounding box center [785, 520] width 41 height 28
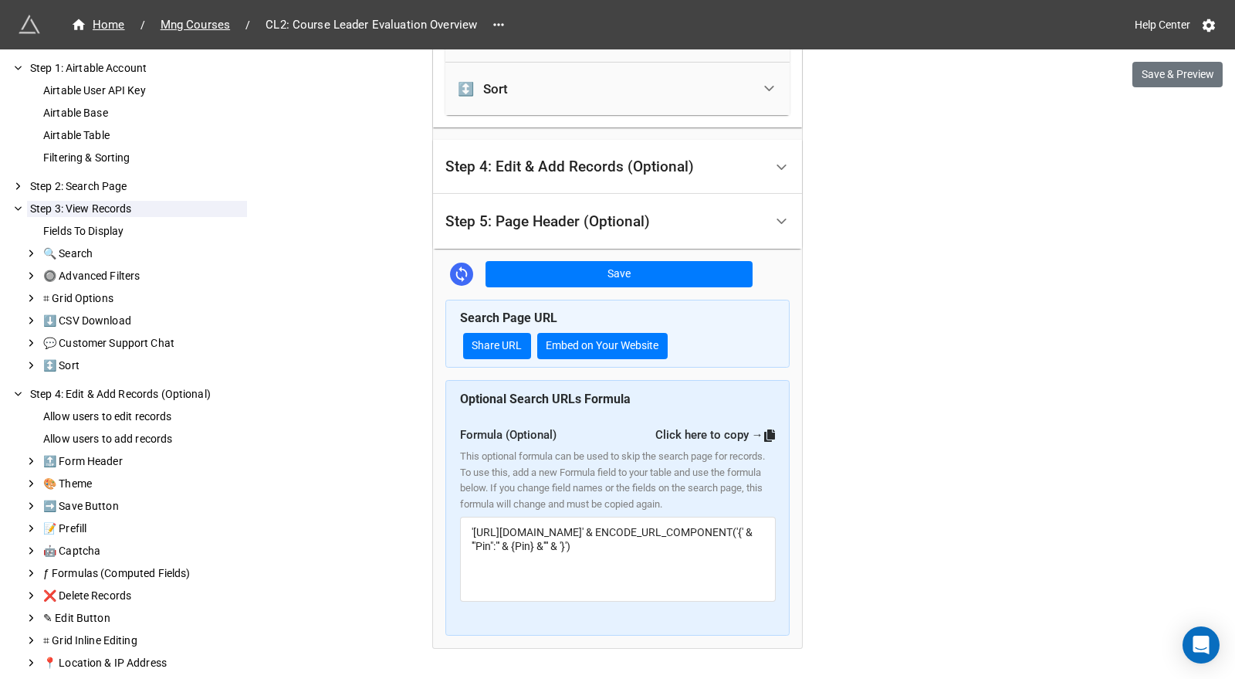
scroll to position [3023, 0]
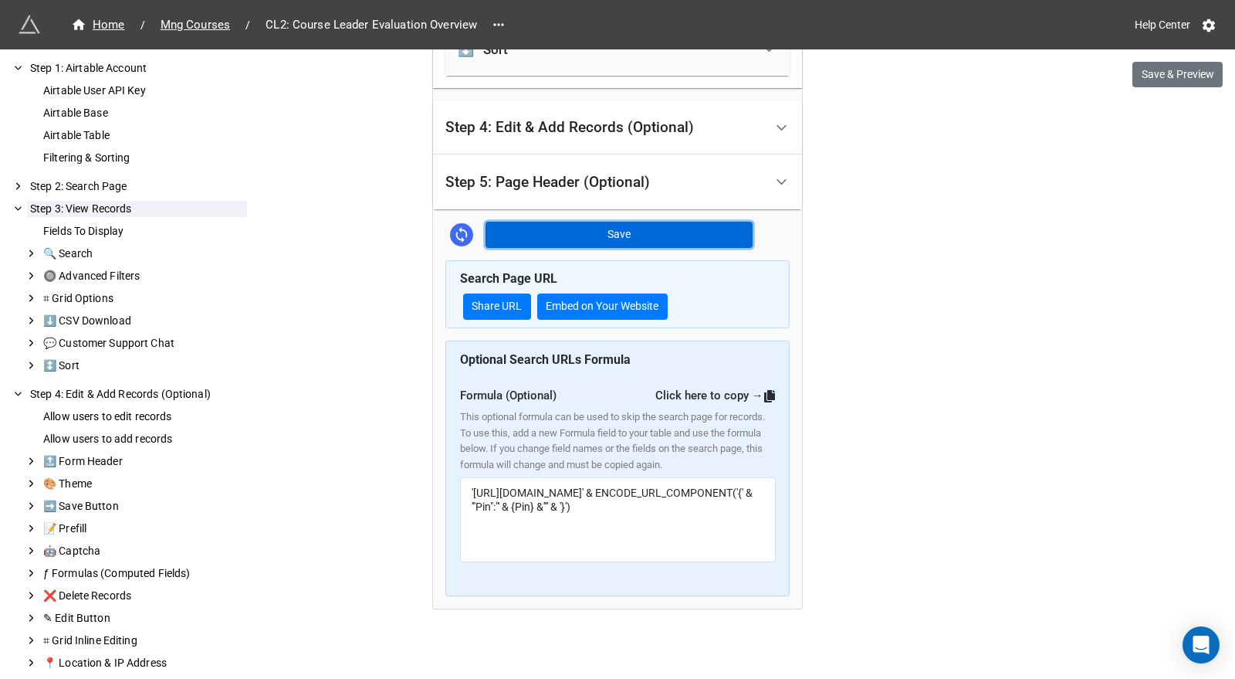
click at [648, 222] on button "Save" at bounding box center [619, 235] width 267 height 26
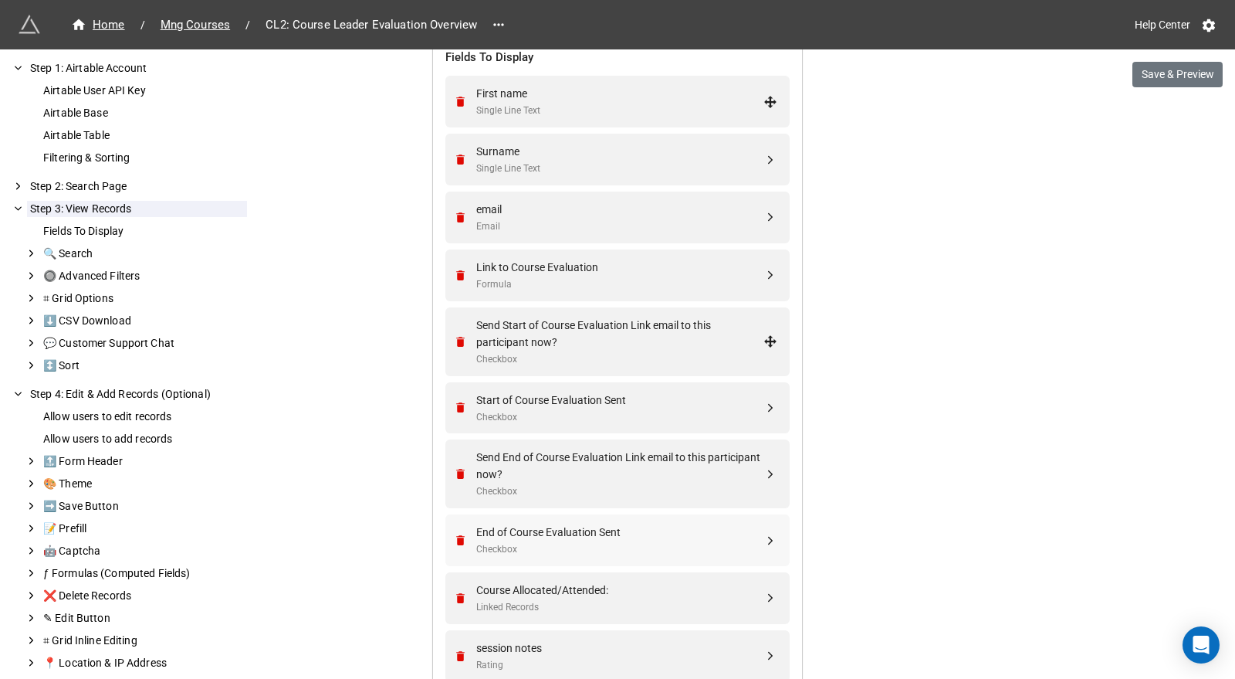
scroll to position [491, 0]
click at [646, 344] on div "Send Start of Course Evaluation Link email to this participant now?" at bounding box center [619, 334] width 287 height 34
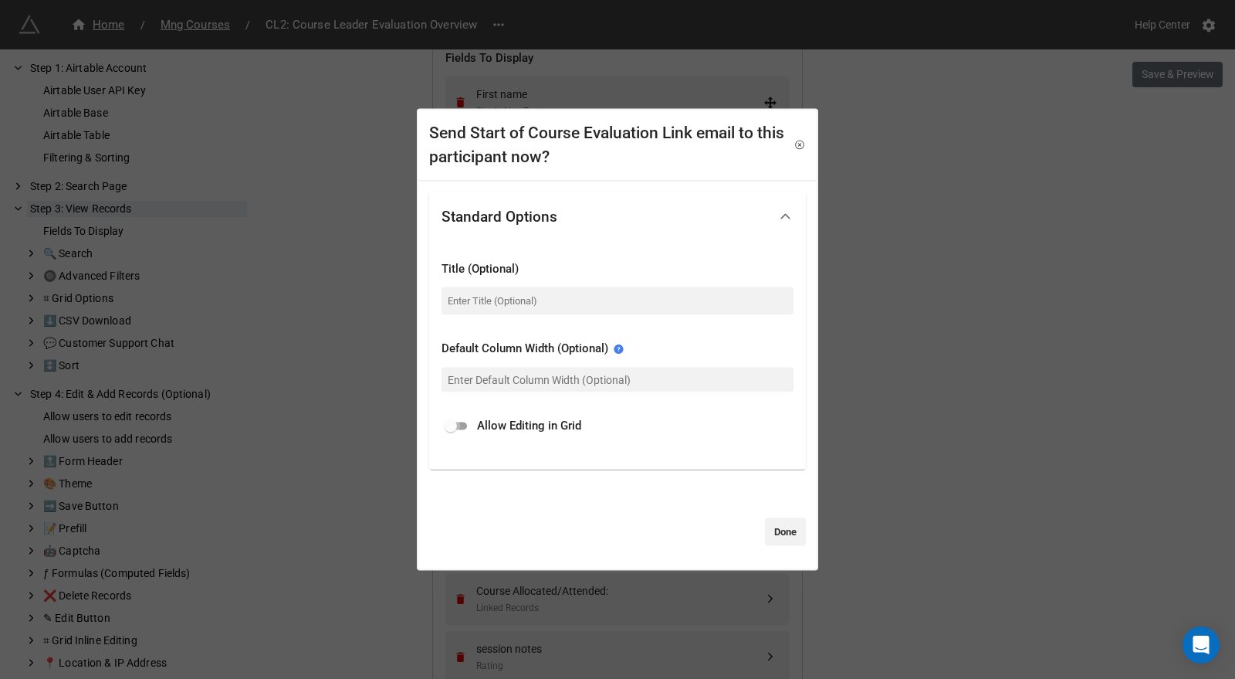
click at [457, 422] on input "checkbox" at bounding box center [451, 426] width 56 height 19
checkbox input "true"
click at [784, 526] on link "Done" at bounding box center [785, 532] width 41 height 28
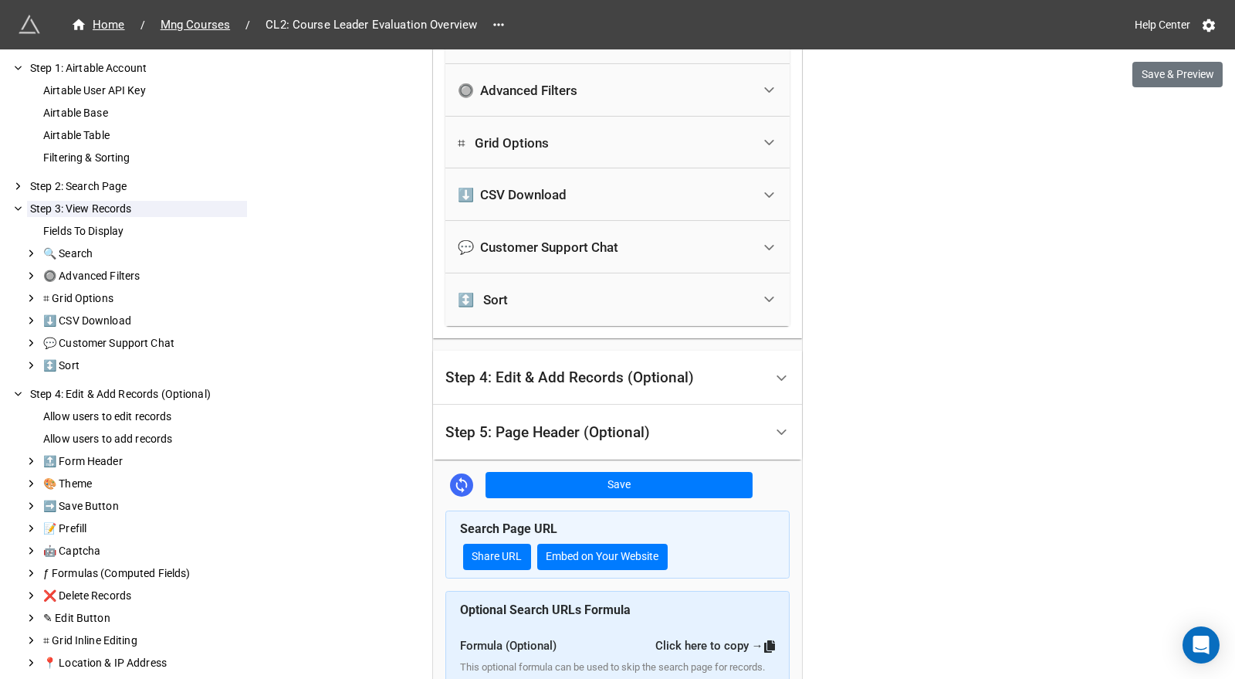
scroll to position [2777, 0]
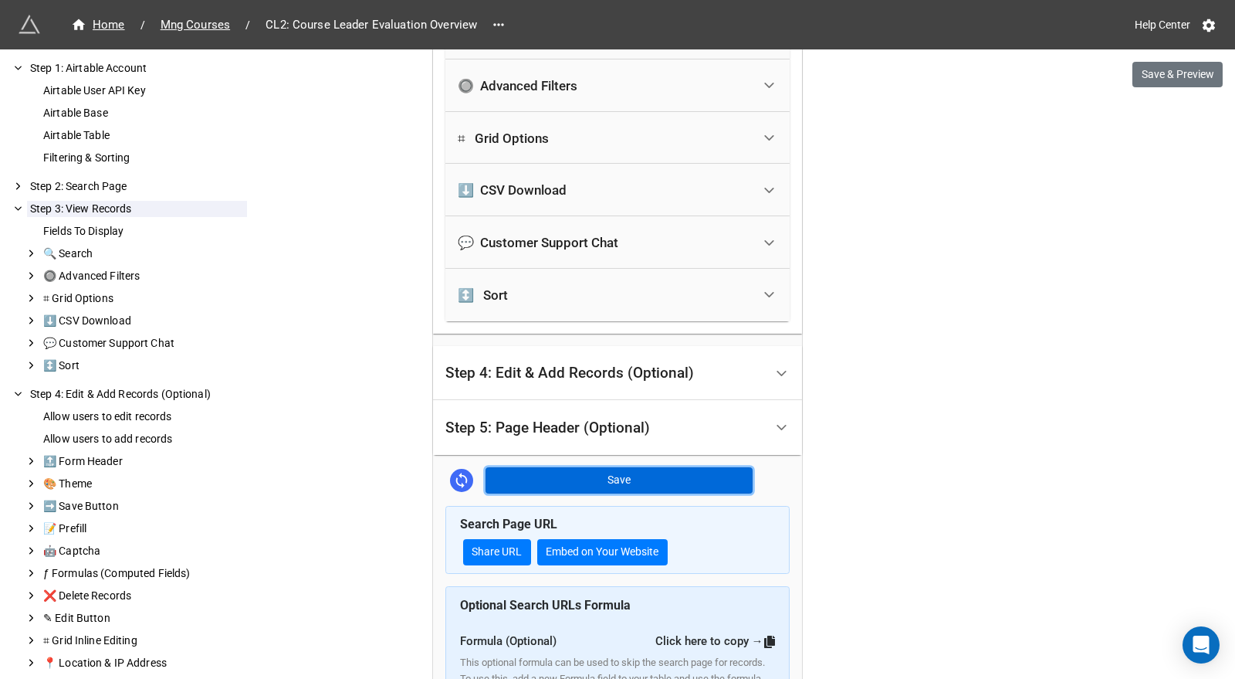
click at [662, 476] on button "Save" at bounding box center [619, 480] width 267 height 26
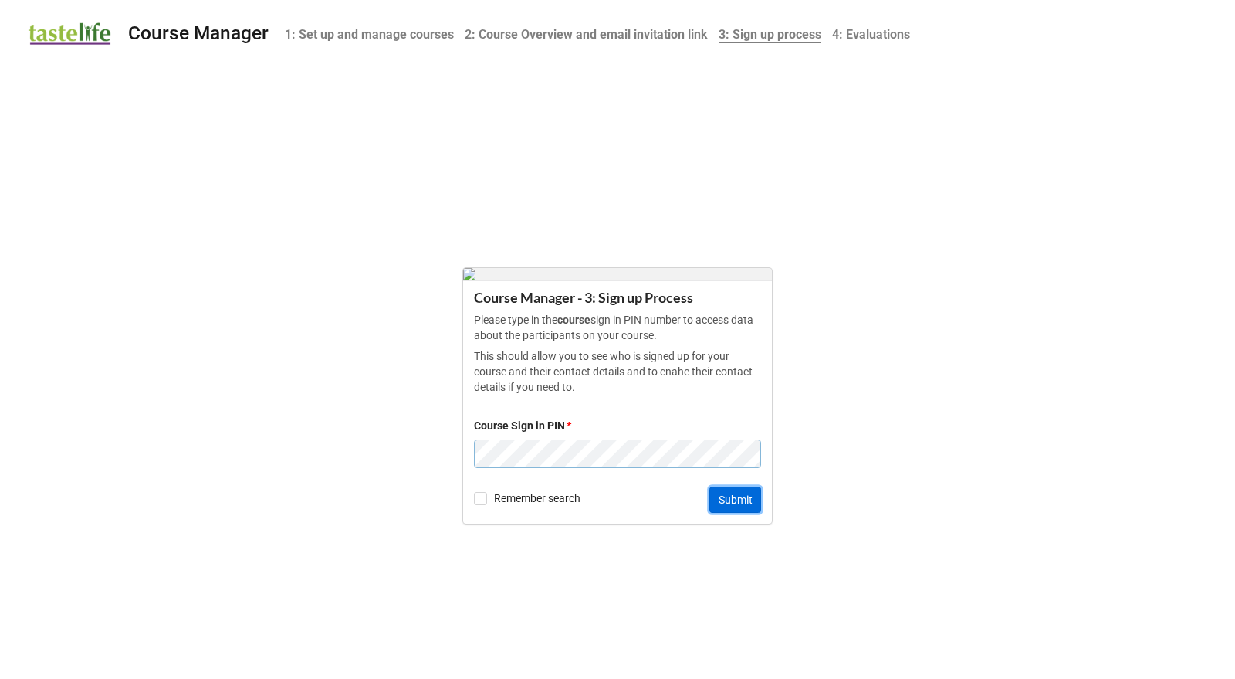
click at [729, 506] on button "Submit" at bounding box center [735, 499] width 52 height 26
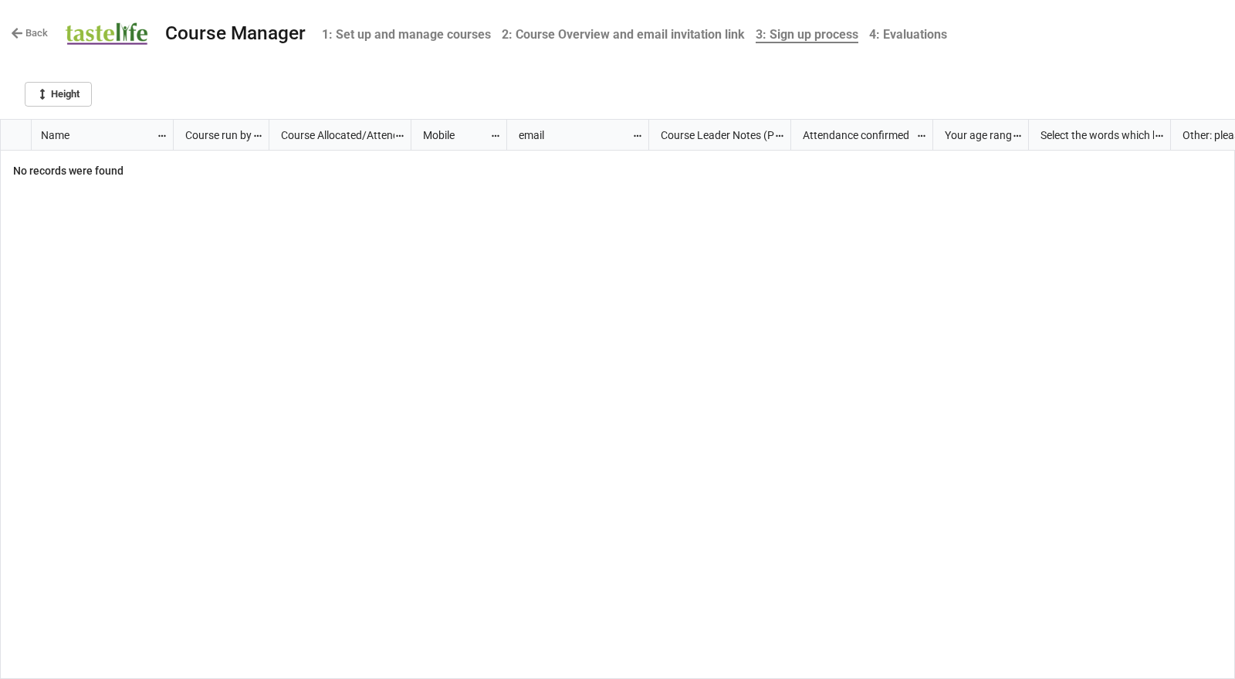
scroll to position [550, 1226]
click at [593, 39] on b "2: Course Overview and email invitation link" at bounding box center [623, 34] width 243 height 15
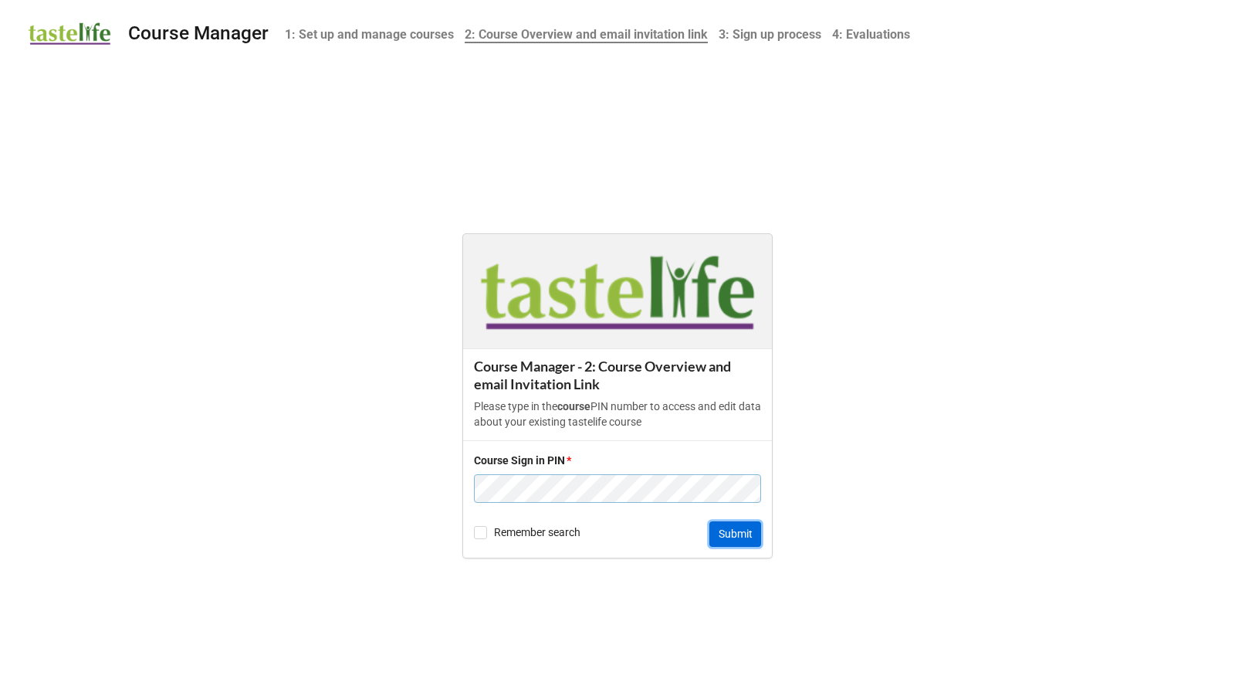
click at [738, 534] on button "Submit" at bounding box center [735, 534] width 52 height 26
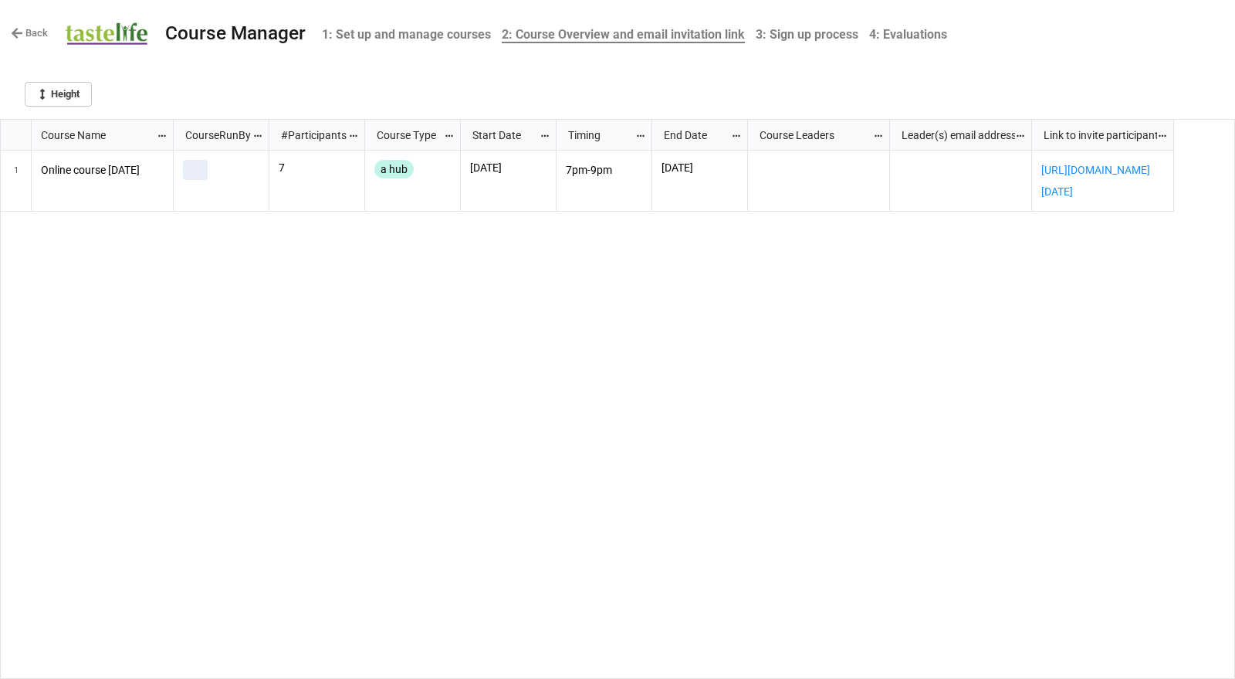
scroll to position [550, 1226]
click at [922, 30] on b "4: Evaluations" at bounding box center [908, 34] width 78 height 15
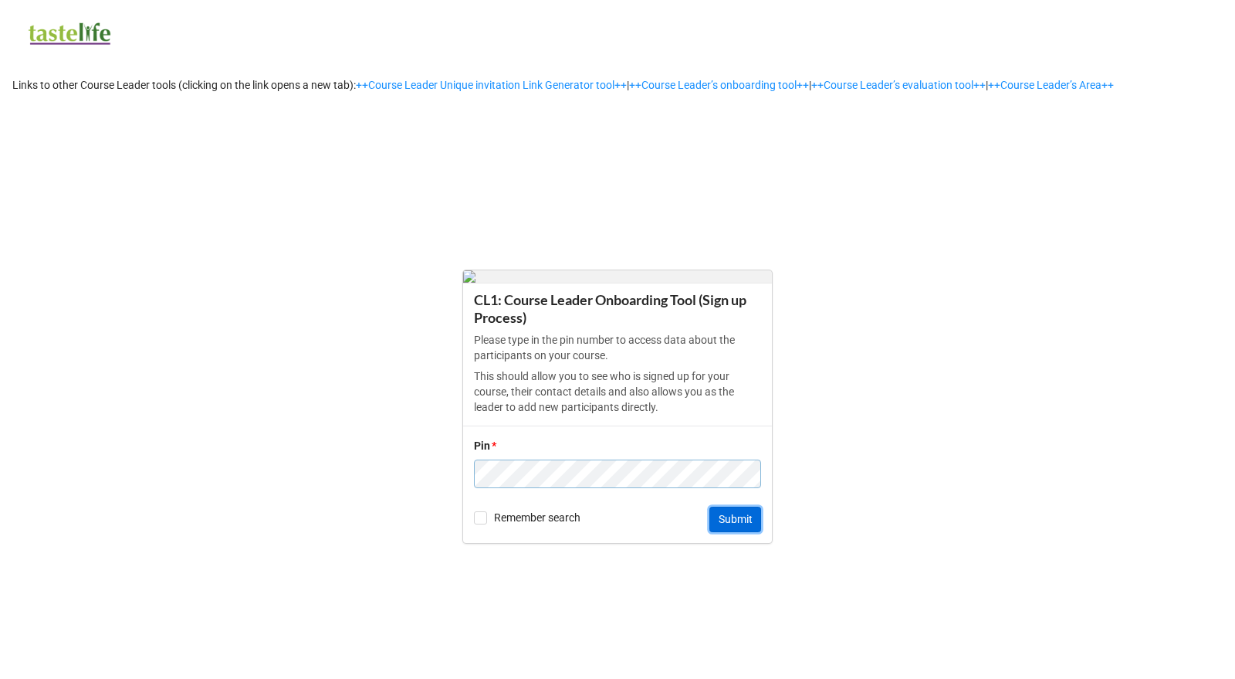
click at [742, 508] on button "Submit" at bounding box center [735, 519] width 52 height 26
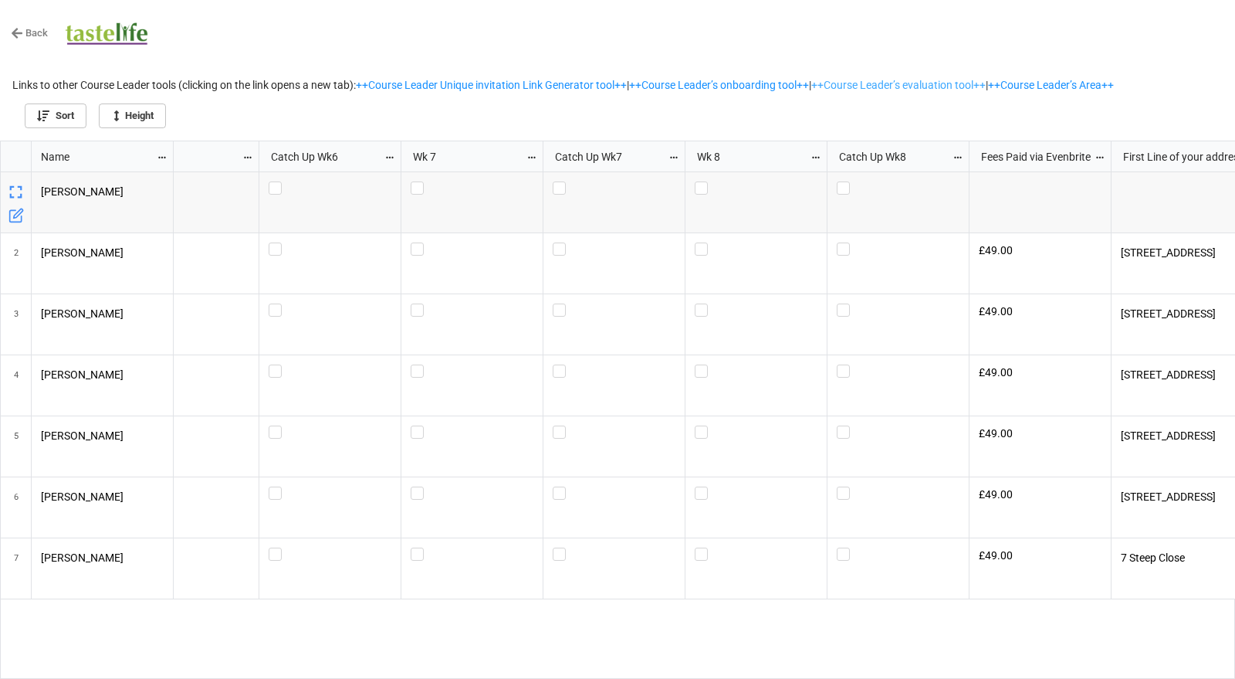
click at [973, 85] on link "++Course Leader’s evaluation tool++" at bounding box center [898, 85] width 174 height 12
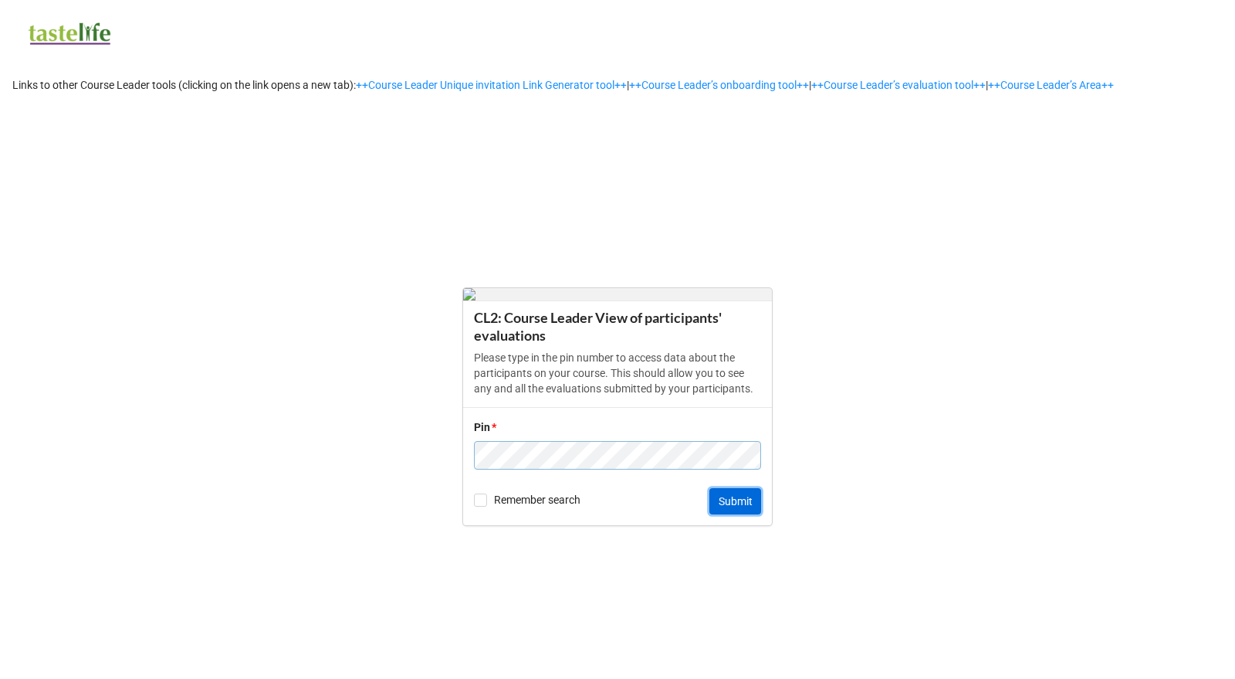
click at [741, 496] on button "Submit" at bounding box center [735, 501] width 52 height 26
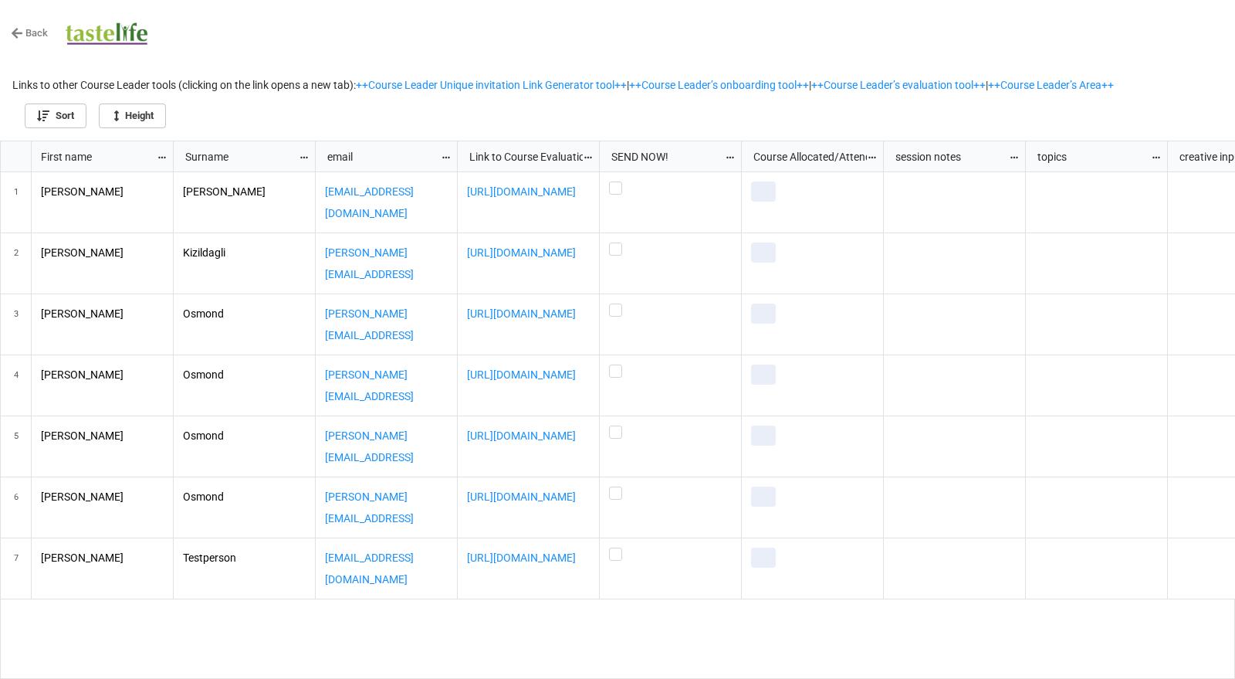
scroll to position [530, 1226]
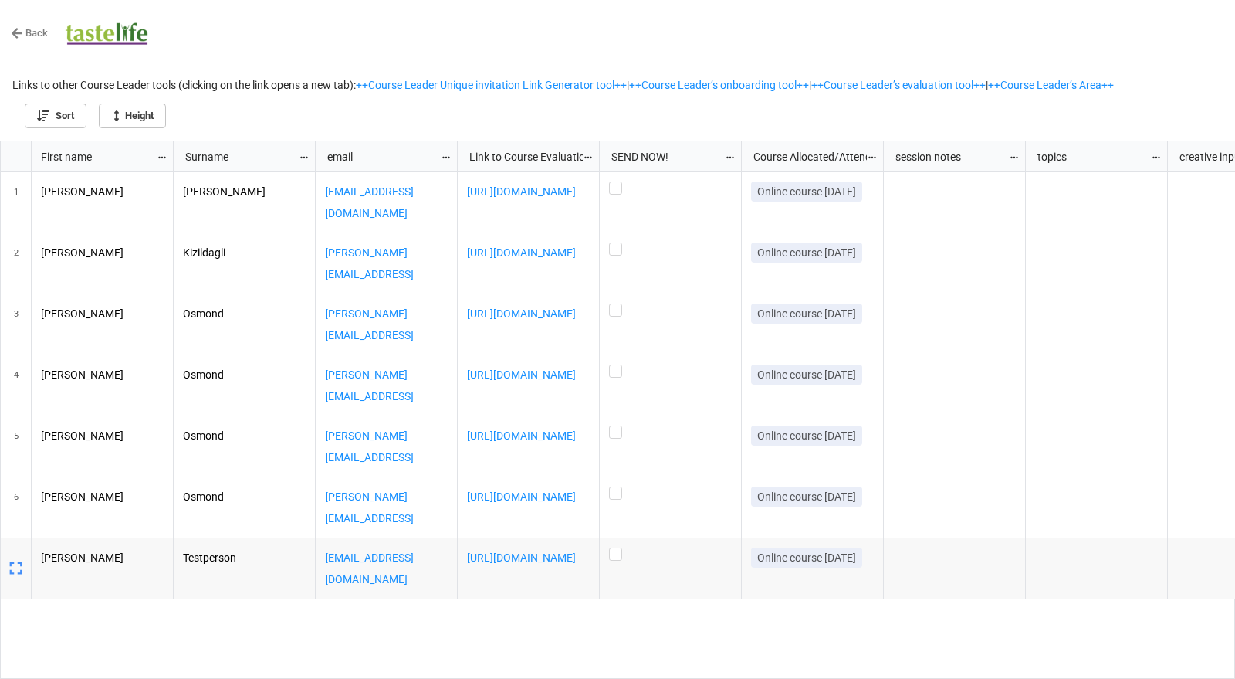
click at [993, 636] on div "[PERSON_NAME] [EMAIL_ADDRESS][DOMAIN_NAME] [URL][DOMAIN_NAME] Online course [DA…" at bounding box center [705, 425] width 1062 height 507
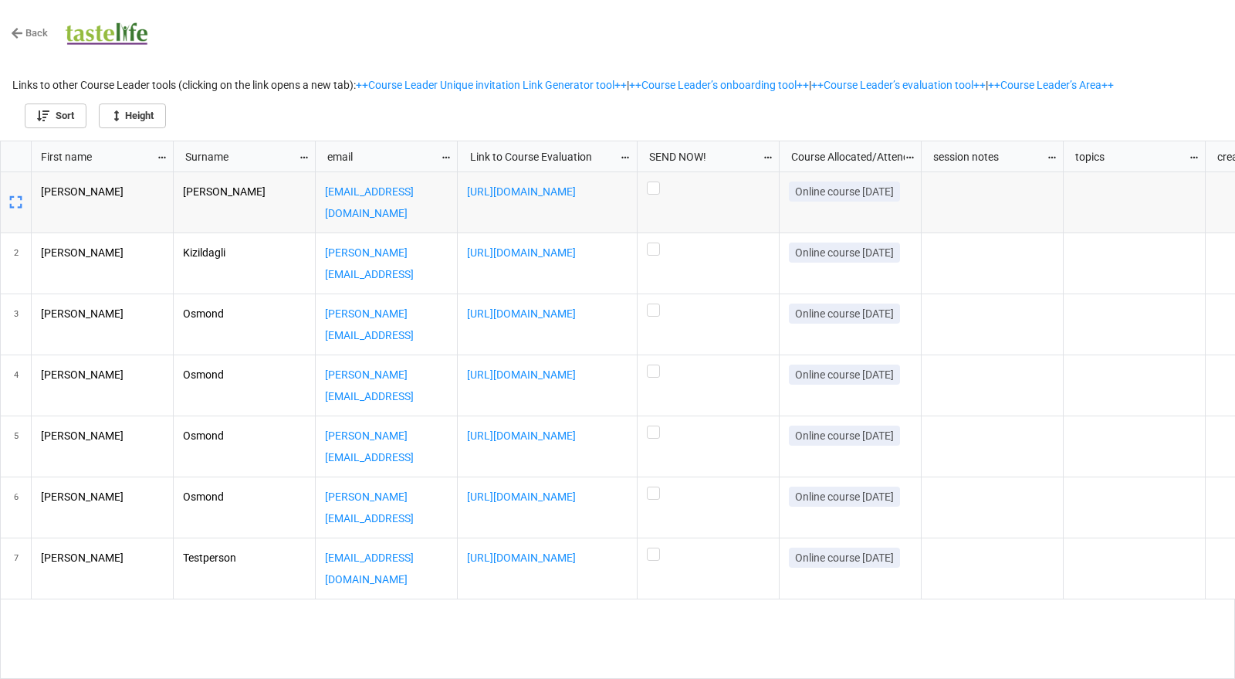
drag, startPoint x: 597, startPoint y: 154, endPoint x: 635, endPoint y: 153, distance: 37.8
click at [635, 153] on div "grid" at bounding box center [635, 156] width 3 height 30
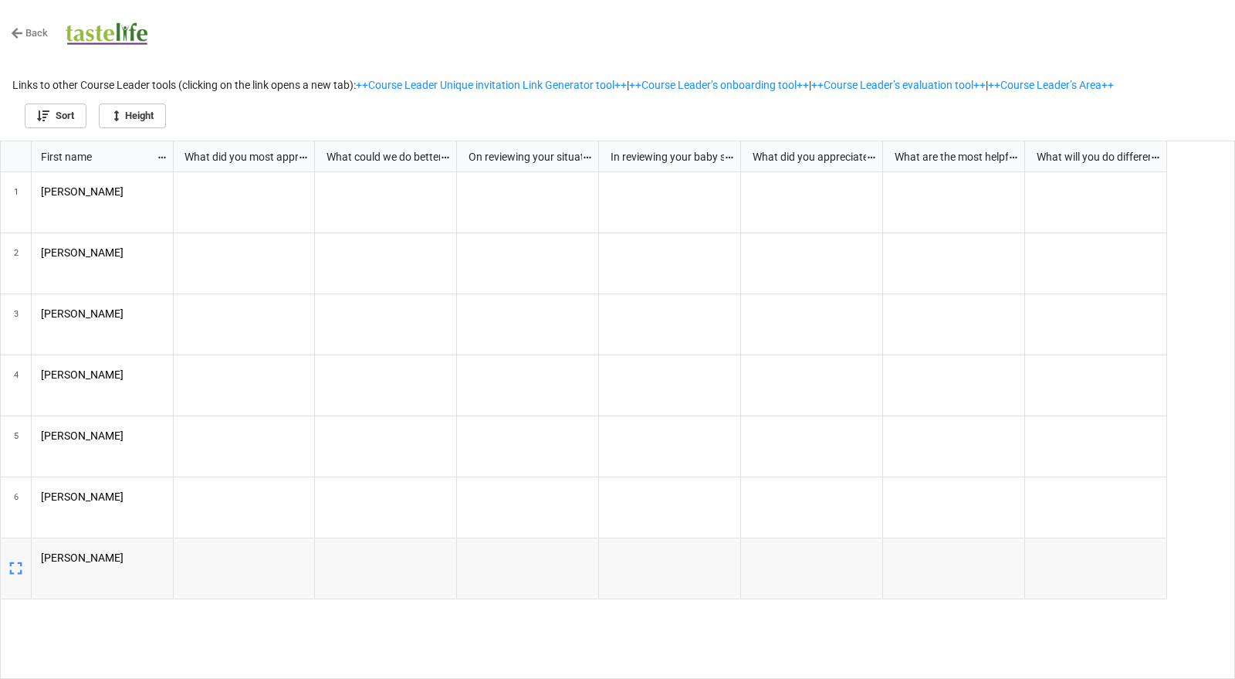
scroll to position [0, 1814]
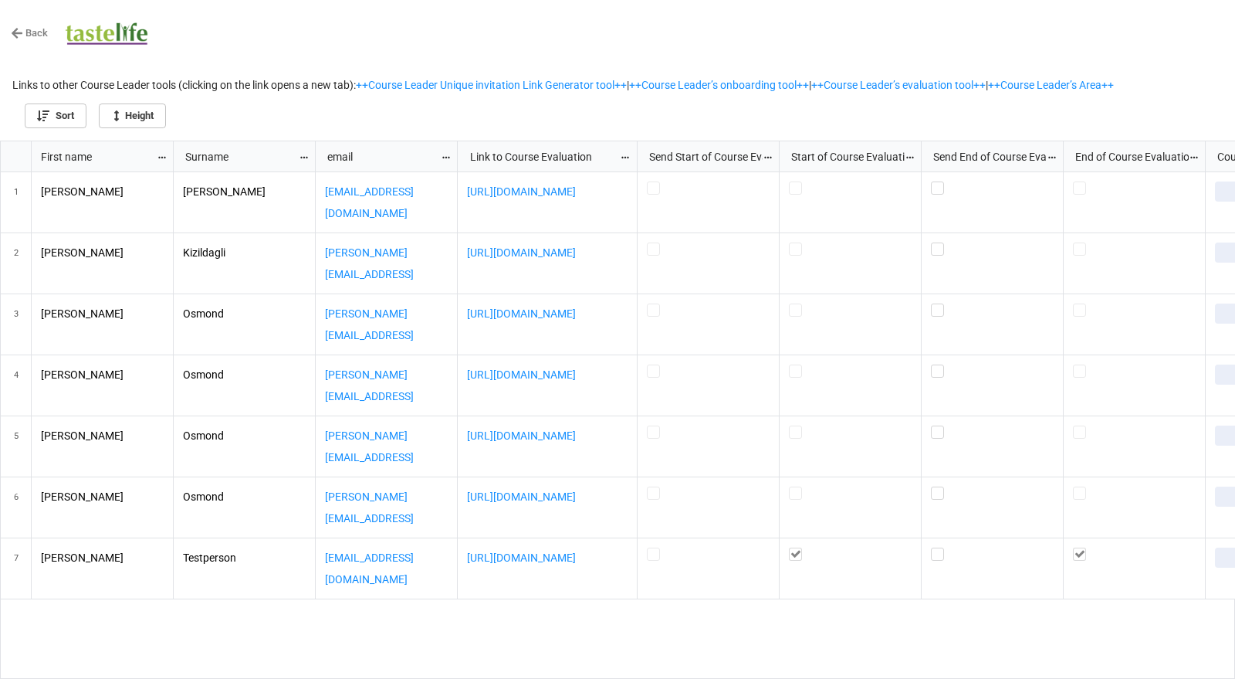
scroll to position [530, 1226]
click at [770, 633] on div "Dudgeon dedudgeon@yahoo.co.uk https://app.miniextensions.com/form/UKeCfn0RaeS2l…" at bounding box center [705, 425] width 1062 height 507
click at [693, 576] on div "grid" at bounding box center [709, 568] width 142 height 61
click at [714, 485] on div "grid" at bounding box center [709, 507] width 142 height 61
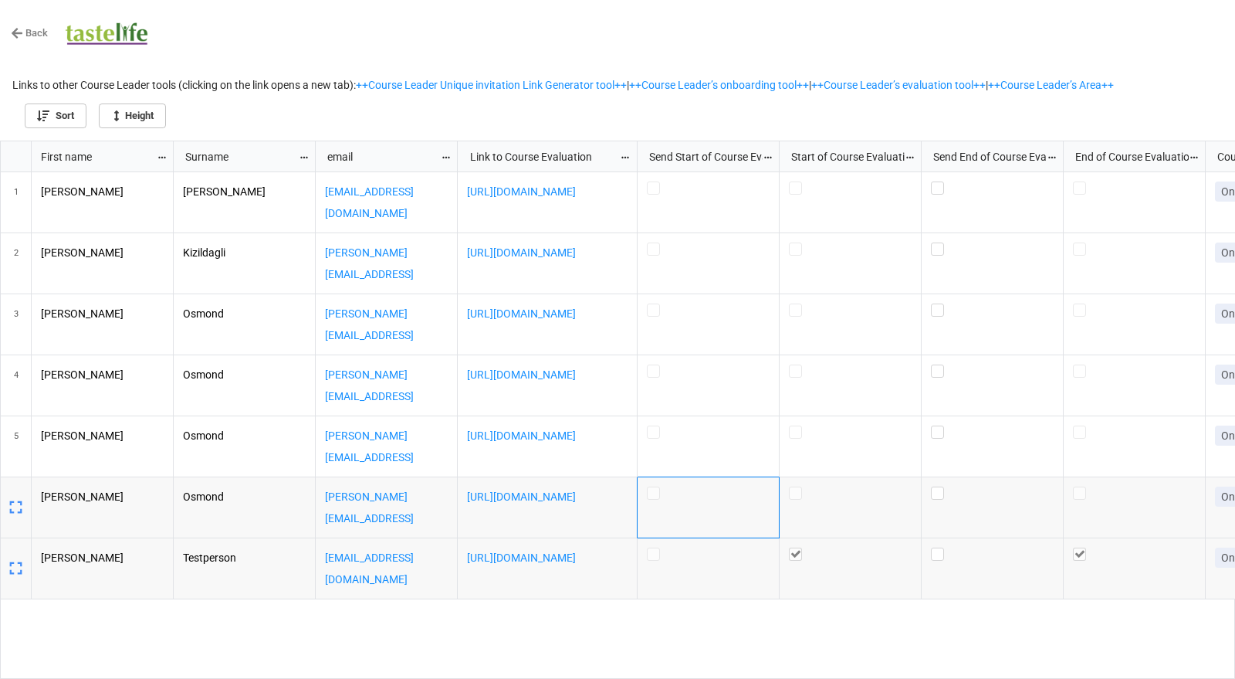
click at [691, 626] on div "Dudgeon dedudgeon@yahoo.co.uk https://app.miniextensions.com/form/UKeCfn0RaeS2l…" at bounding box center [705, 425] width 1062 height 507
click at [668, 630] on div "Dudgeon dedudgeon@yahoo.co.uk https://app.miniextensions.com/form/UKeCfn0RaeS2l…" at bounding box center [705, 425] width 1062 height 507
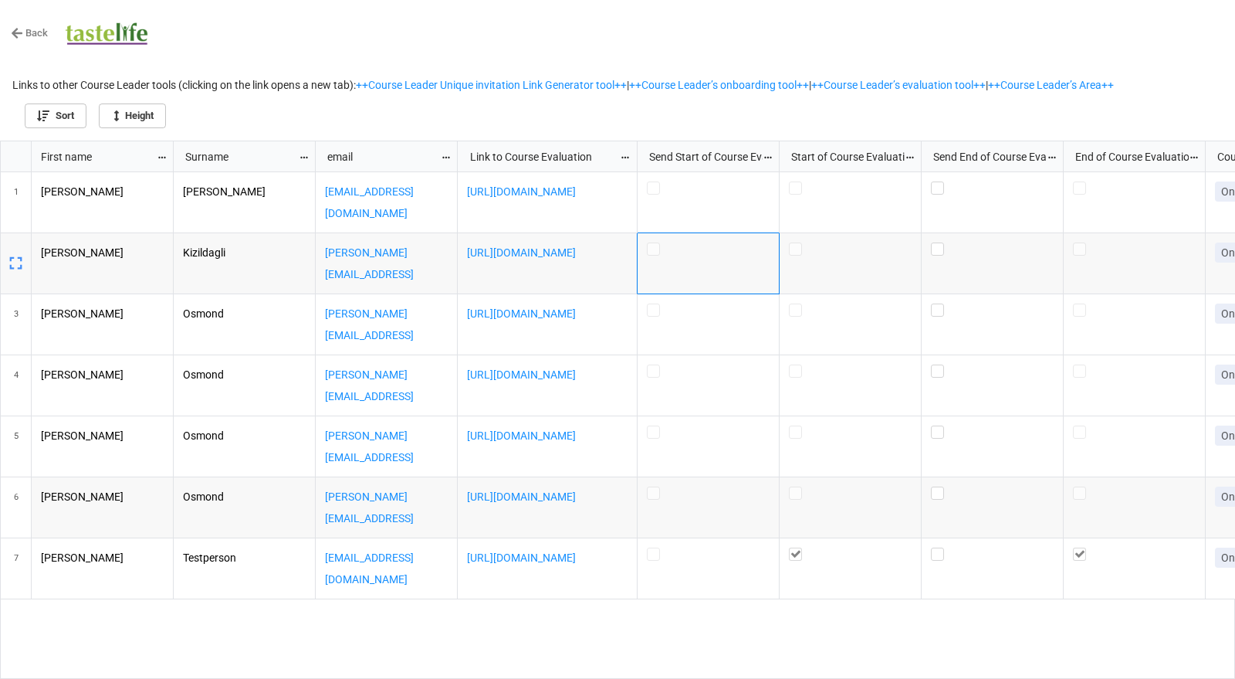
click at [724, 245] on div "grid" at bounding box center [708, 248] width 123 height 13
click at [721, 629] on div "Dudgeon dedudgeon@yahoo.co.uk https://app.miniextensions.com/form/UKeCfn0RaeS2l…" at bounding box center [705, 425] width 1062 height 507
click at [733, 156] on div "Send Start of Course Evaluation Link email to this participant now?" at bounding box center [701, 156] width 122 height 17
click at [580, 330] on div "[URL][DOMAIN_NAME]" at bounding box center [548, 324] width 180 height 61
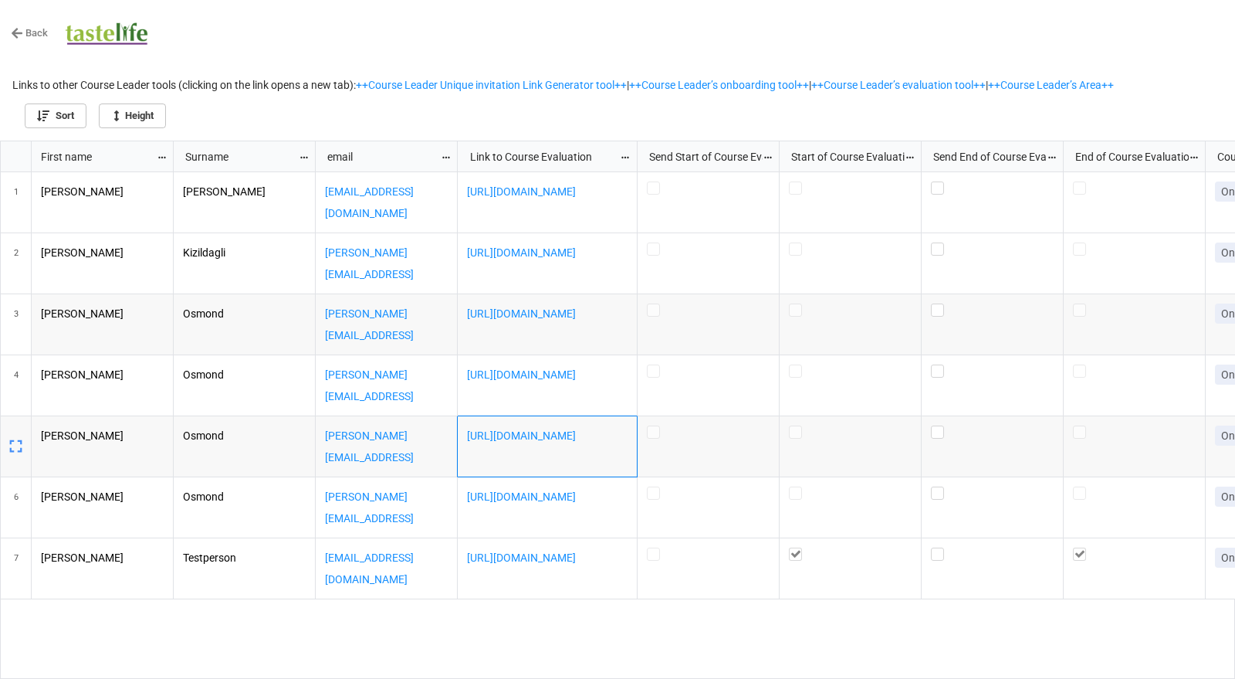
click at [554, 445] on p "[URL][DOMAIN_NAME]" at bounding box center [547, 436] width 161 height 22
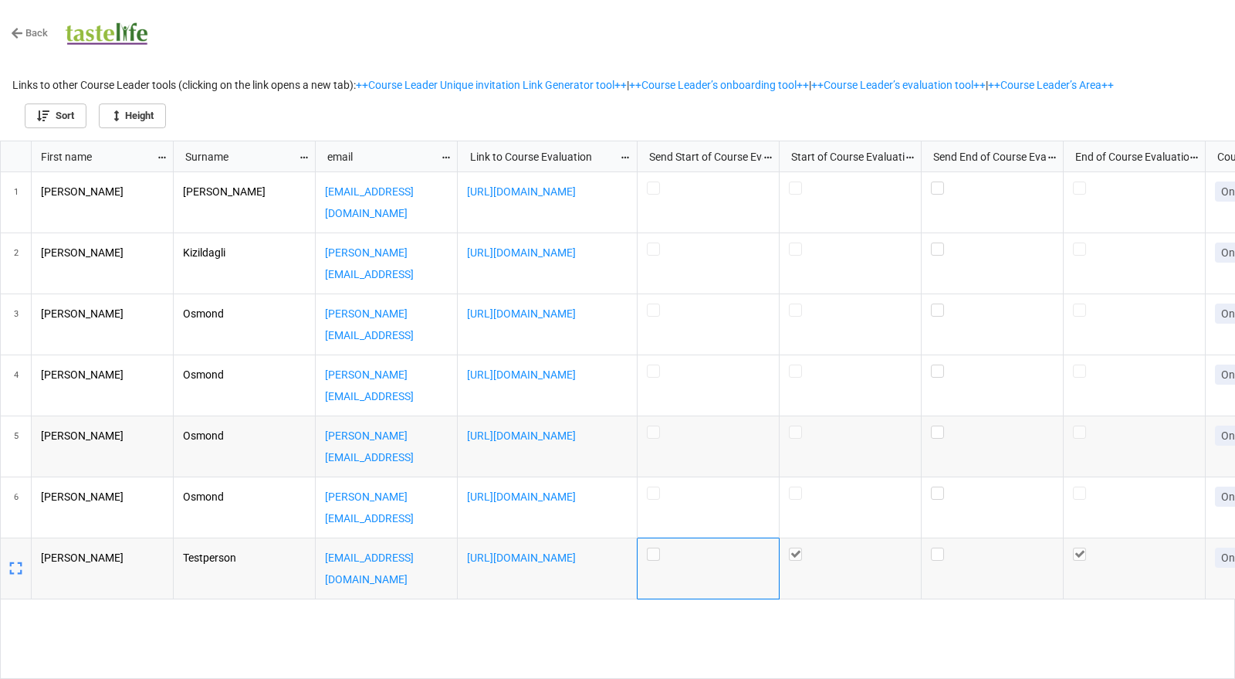
click at [652, 547] on label "grid" at bounding box center [708, 547] width 123 height 0
click at [935, 547] on label "grid" at bounding box center [992, 547] width 123 height 0
click at [936, 547] on label "grid" at bounding box center [992, 547] width 123 height 0
click at [654, 486] on label "grid" at bounding box center [708, 486] width 123 height 0
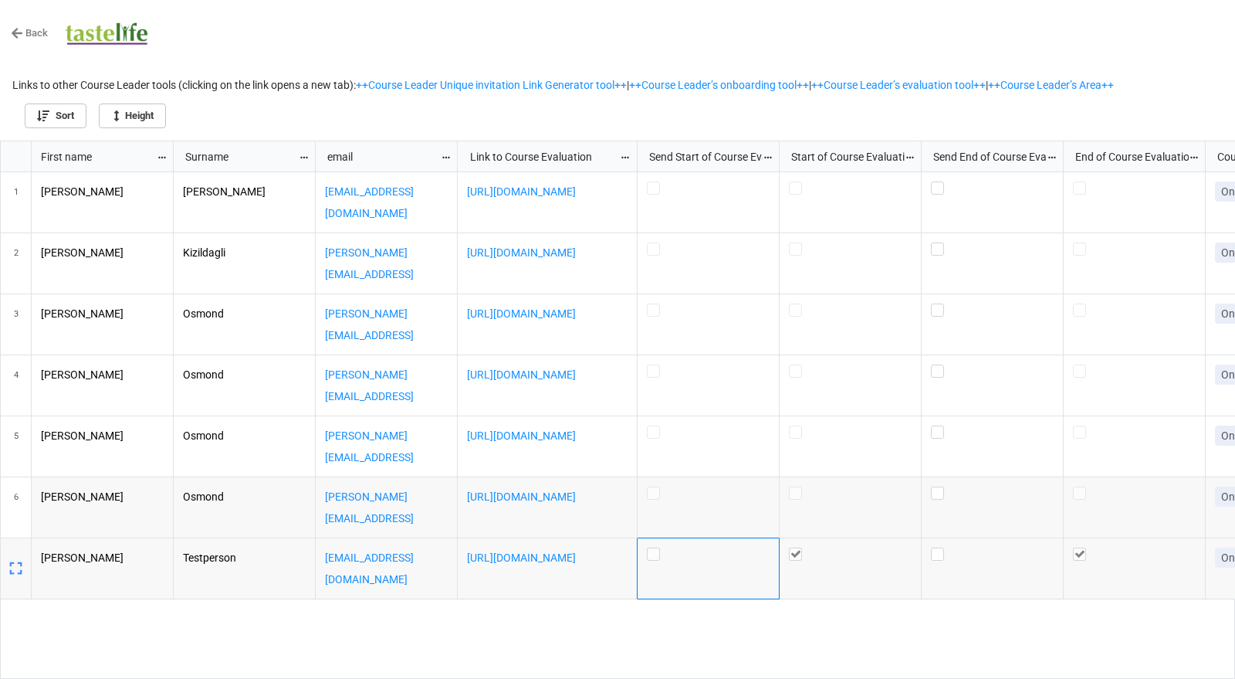
click at [648, 547] on label "grid" at bounding box center [708, 547] width 123 height 0
click at [654, 547] on label "grid" at bounding box center [708, 547] width 123 height 0
click at [623, 625] on div "Dudgeon dedudgeon@yahoo.co.uk https://app.miniextensions.com/form/UKeCfn0RaeS2l…" at bounding box center [705, 425] width 1062 height 507
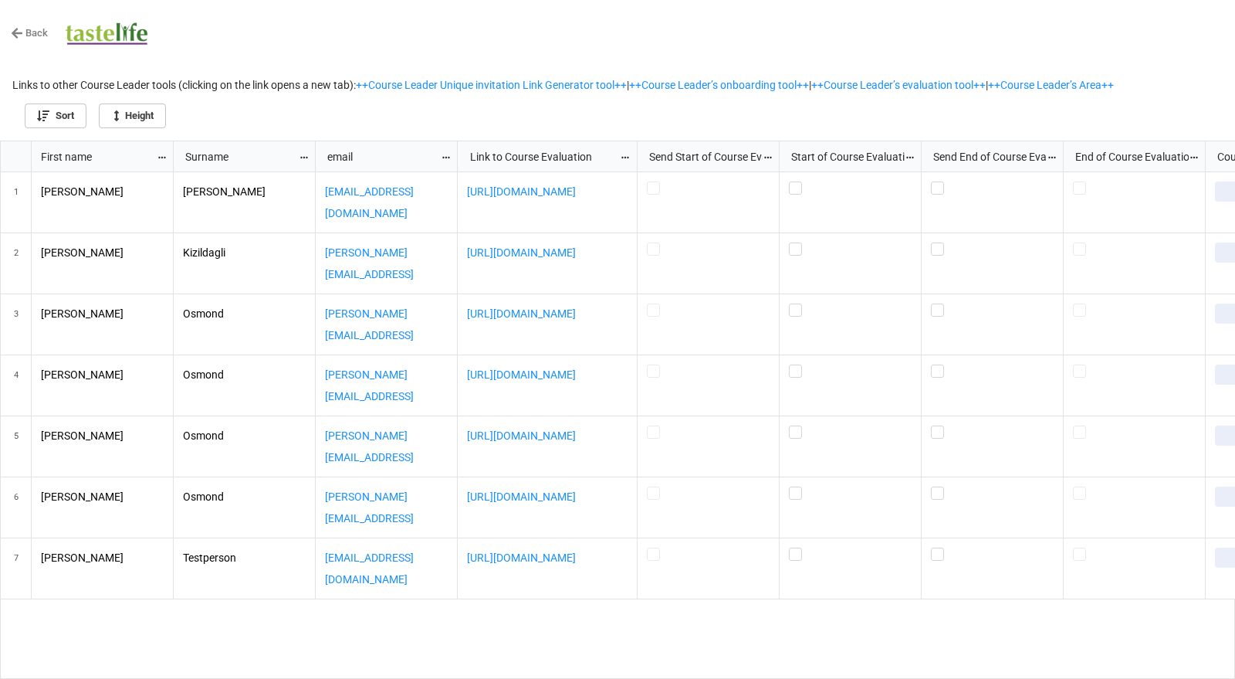
scroll to position [530, 1226]
click at [649, 547] on label "grid" at bounding box center [708, 547] width 123 height 0
click at [653, 547] on label "grid" at bounding box center [708, 547] width 123 height 0
click at [611, 627] on div "Dudgeon dedudgeon@yahoo.co.uk https://app.miniextensions.com/form/UKeCfn0RaeS2l…" at bounding box center [705, 425] width 1062 height 507
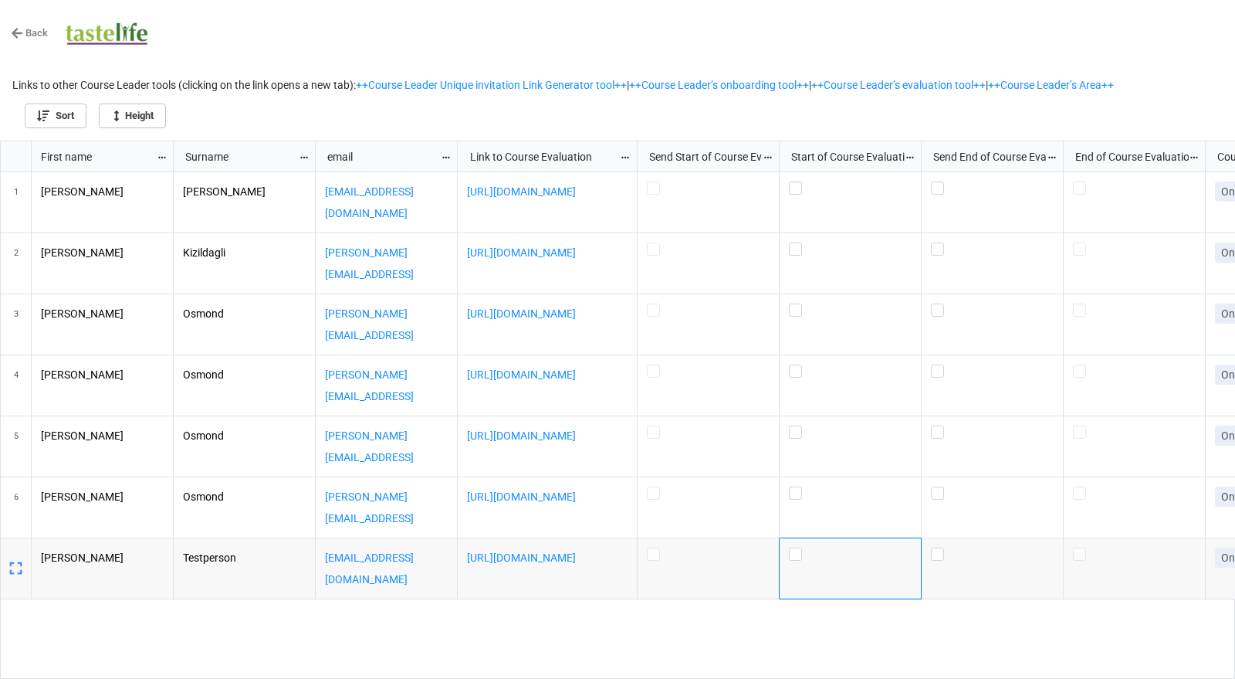
click at [831, 576] on div "grid" at bounding box center [851, 568] width 142 height 61
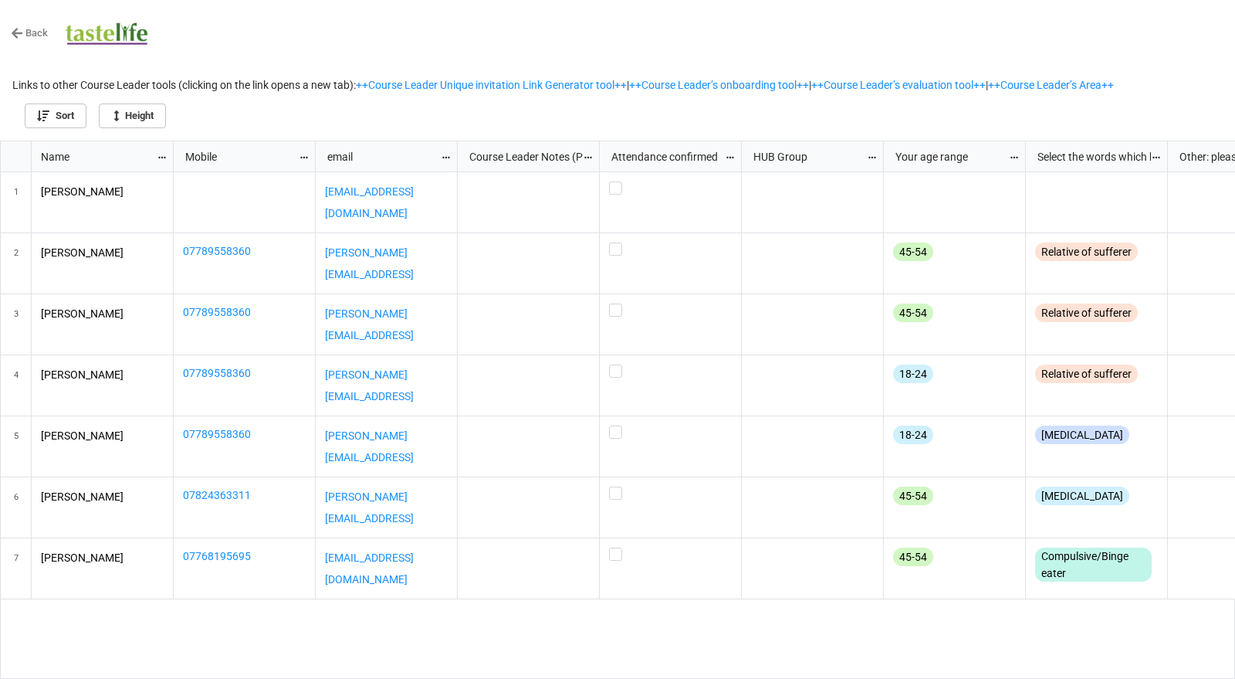
scroll to position [530, 1226]
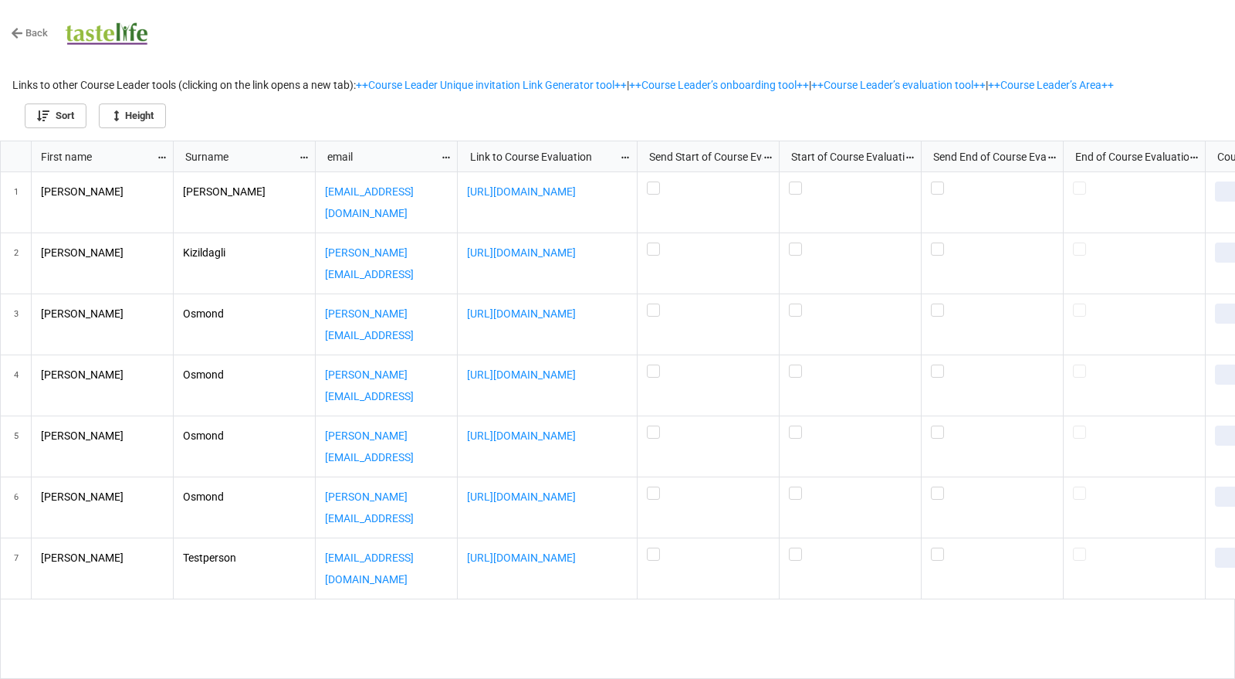
scroll to position [530, 1226]
click at [654, 547] on label "grid" at bounding box center [708, 547] width 123 height 0
click at [936, 547] on label "grid" at bounding box center [992, 547] width 123 height 0
